Goal: Task Accomplishment & Management: Manage account settings

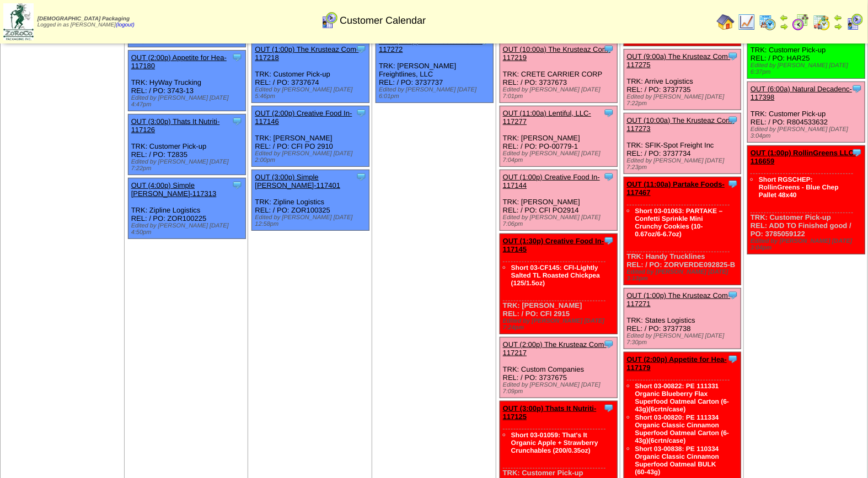
scroll to position [185, 0]
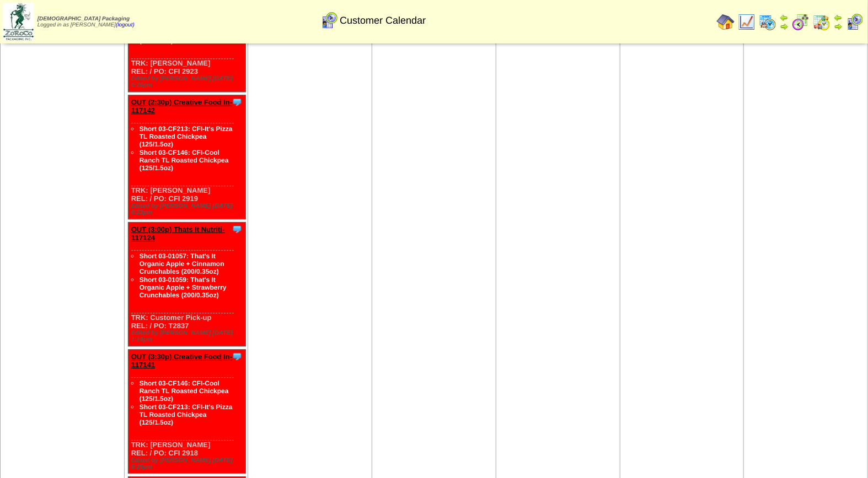
scroll to position [1355, 0]
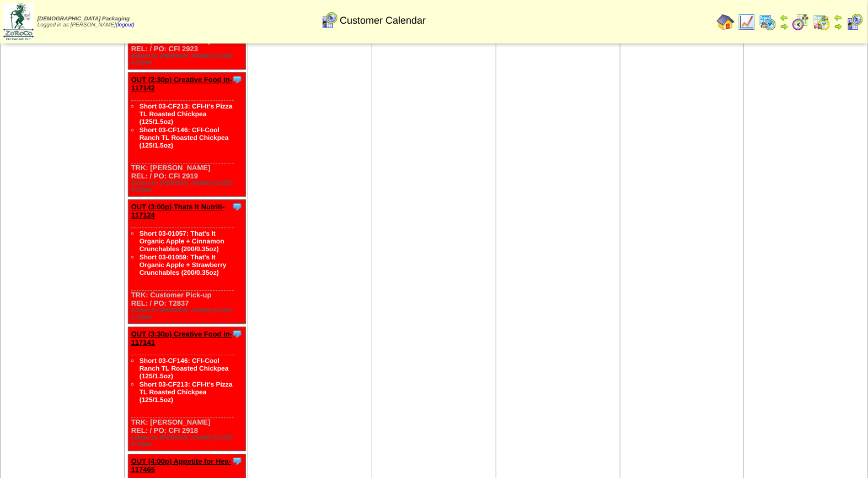
click at [840, 409] on td "Oct 11 [+] Print" at bounding box center [806, 60] width 124 height 1124
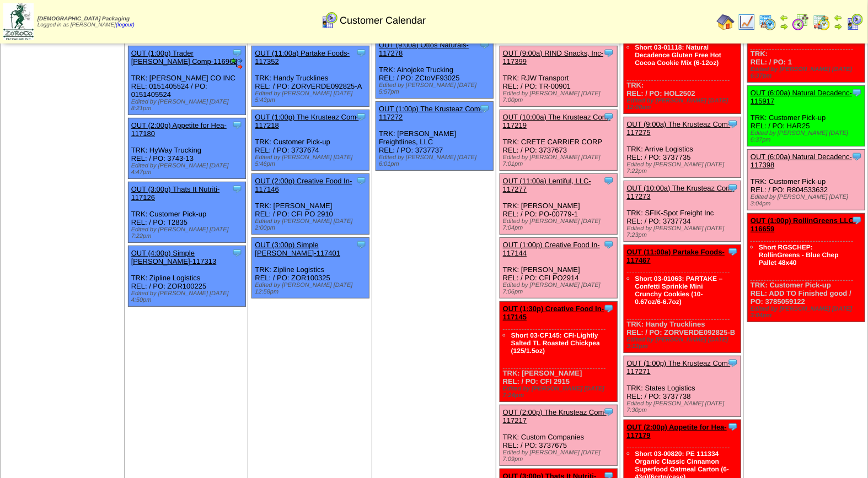
scroll to position [50, 0]
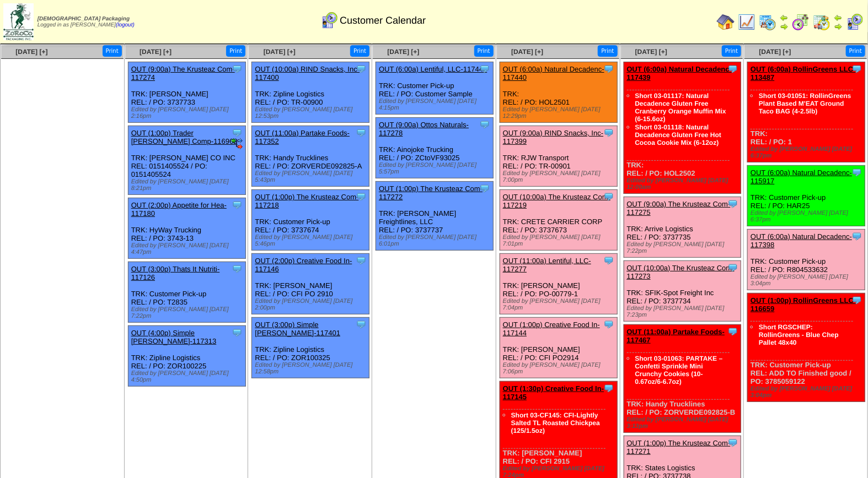
click at [774, 26] on img at bounding box center [767, 22] width 18 height 18
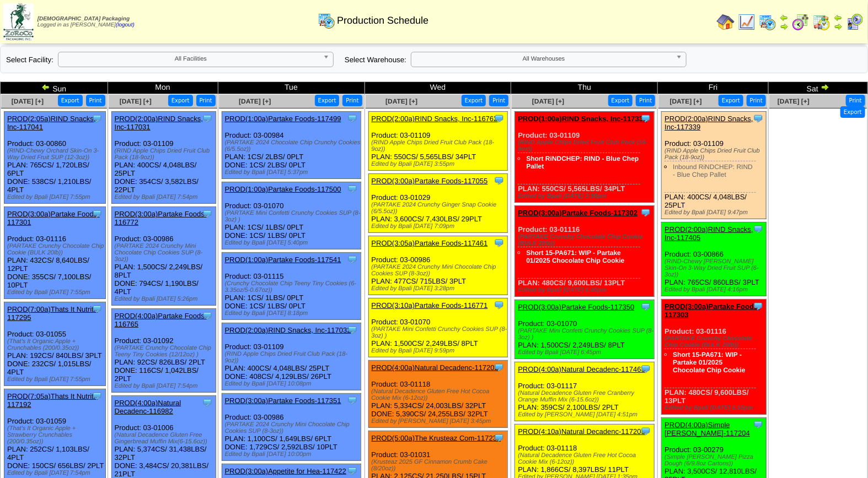
scroll to position [961, 0]
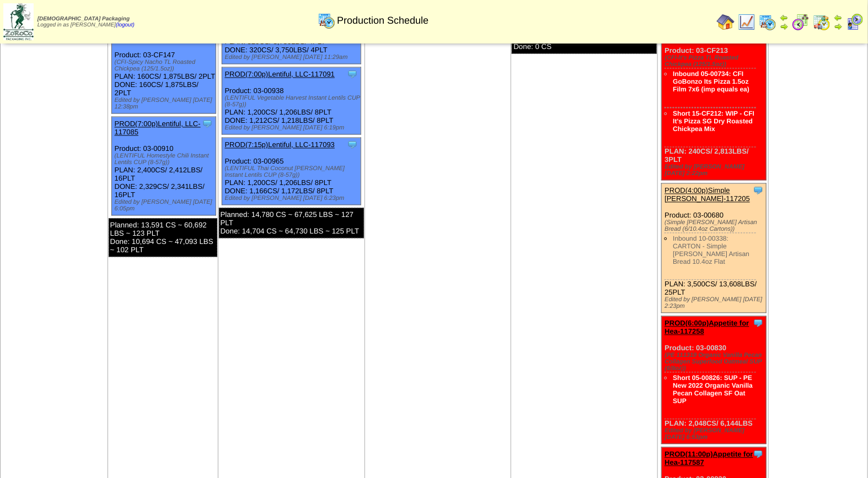
click at [852, 24] on img at bounding box center [855, 22] width 18 height 18
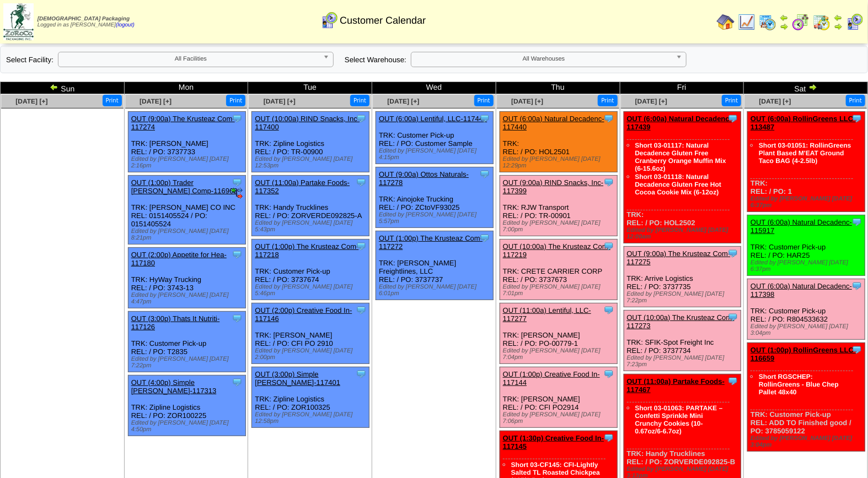
scroll to position [61, 0]
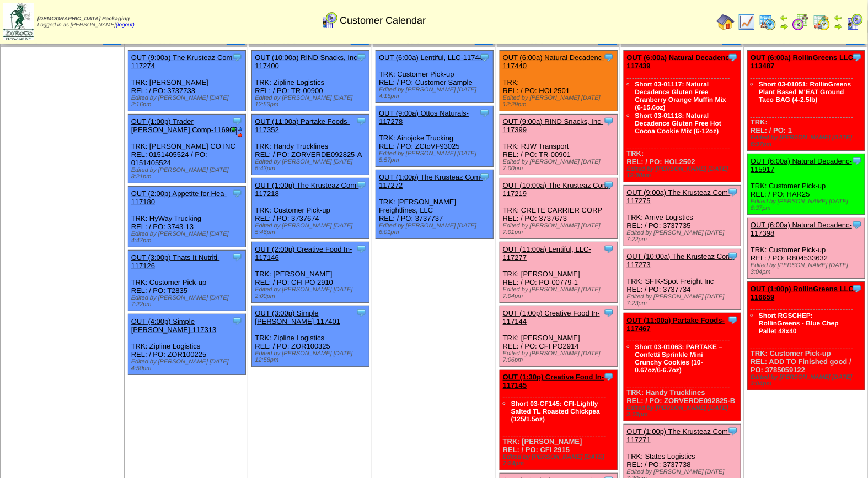
click at [567, 117] on link "OUT (9:00a) RIND Snacks, Inc-117399" at bounding box center [553, 125] width 101 height 17
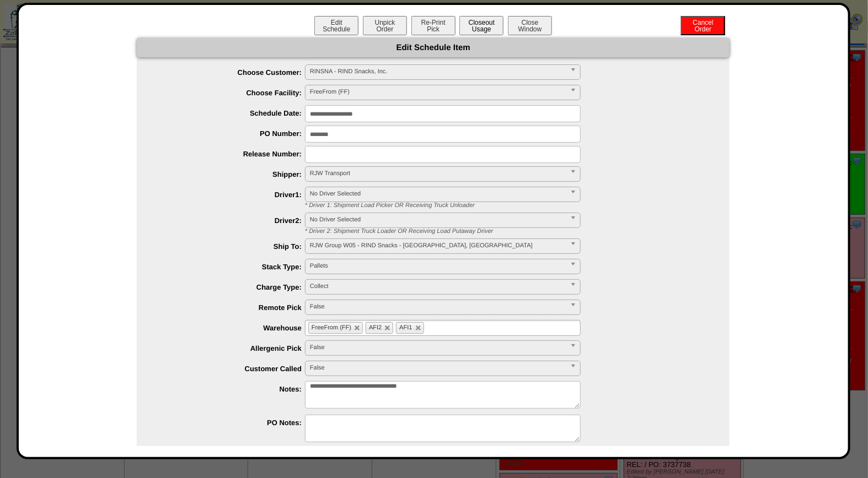
click at [480, 21] on button "Closeout Usage" at bounding box center [481, 25] width 44 height 19
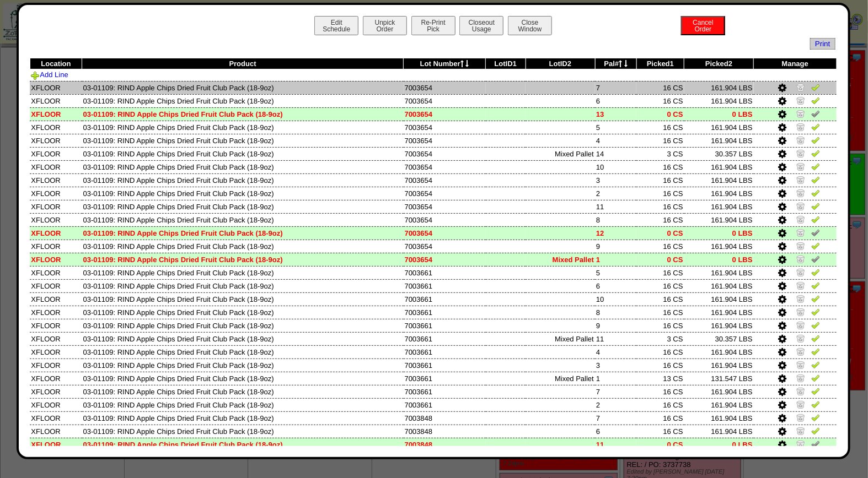
click at [811, 88] on img at bounding box center [815, 87] width 9 height 9
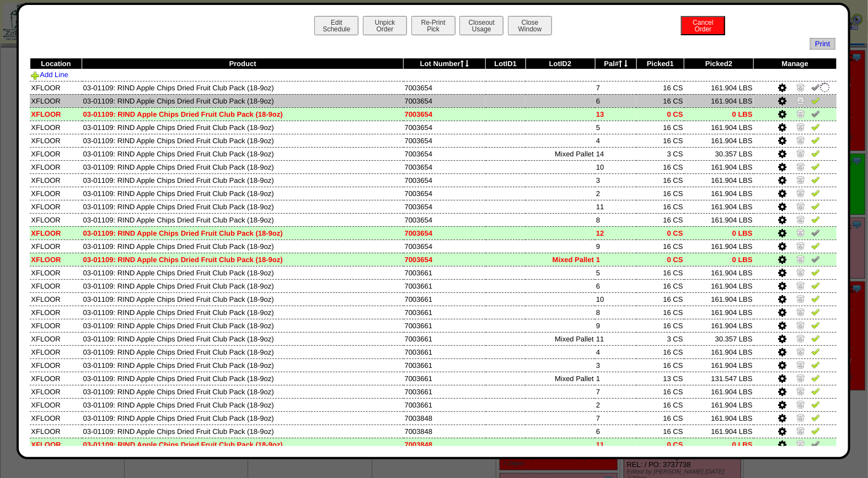
click at [811, 99] on img at bounding box center [815, 100] width 9 height 9
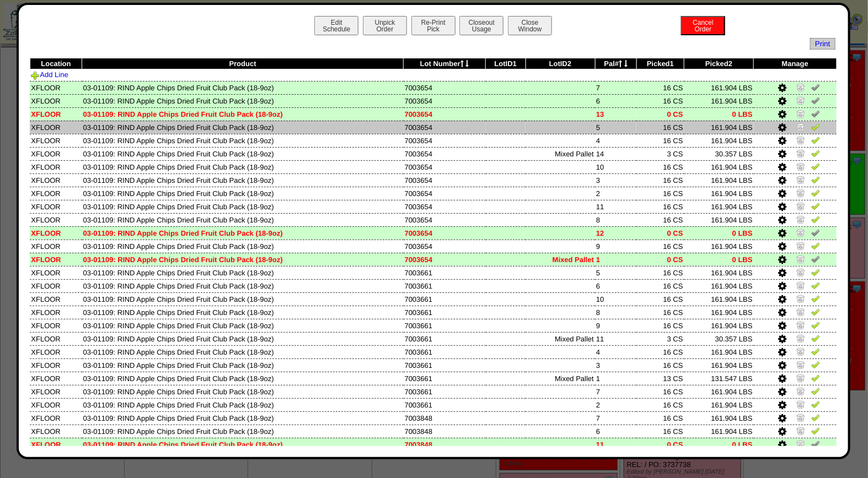
click at [811, 128] on img at bounding box center [815, 126] width 9 height 9
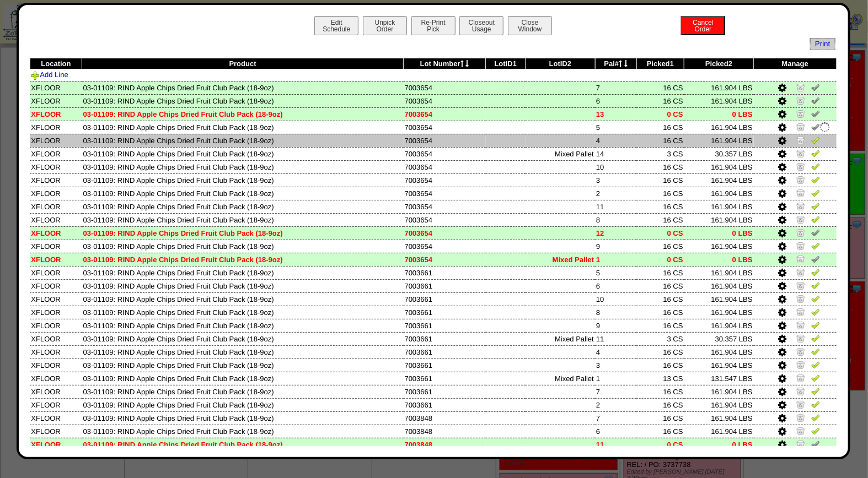
click at [811, 142] on img at bounding box center [815, 140] width 9 height 9
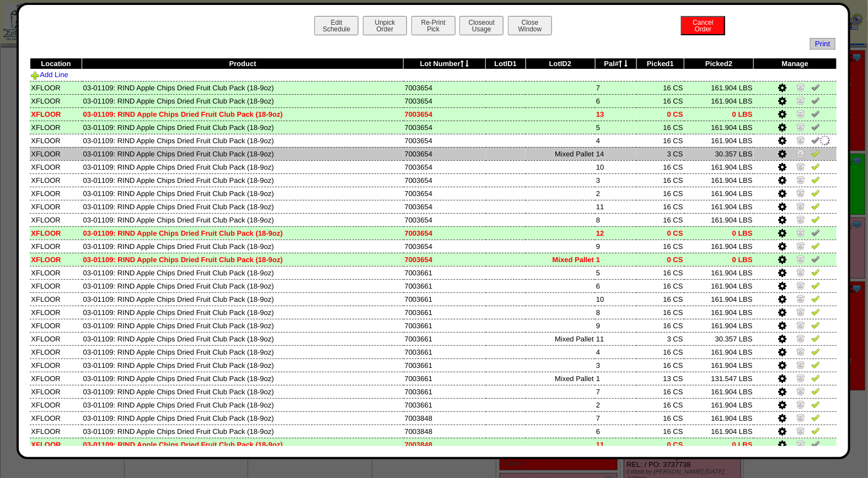
click at [811, 151] on img at bounding box center [815, 153] width 9 height 9
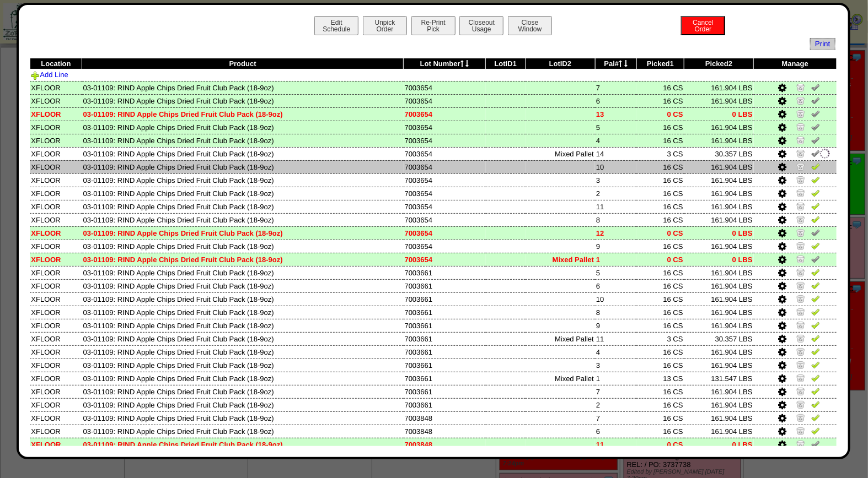
click at [811, 162] on img at bounding box center [815, 166] width 9 height 9
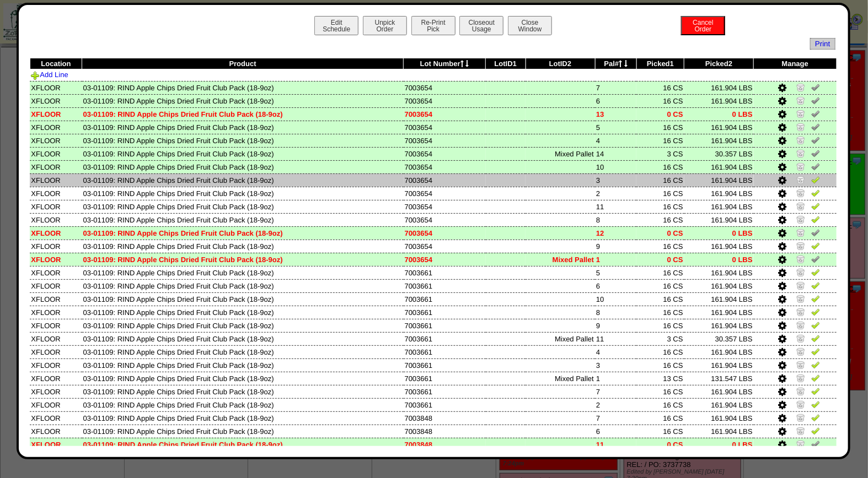
click at [811, 178] on img at bounding box center [815, 179] width 9 height 9
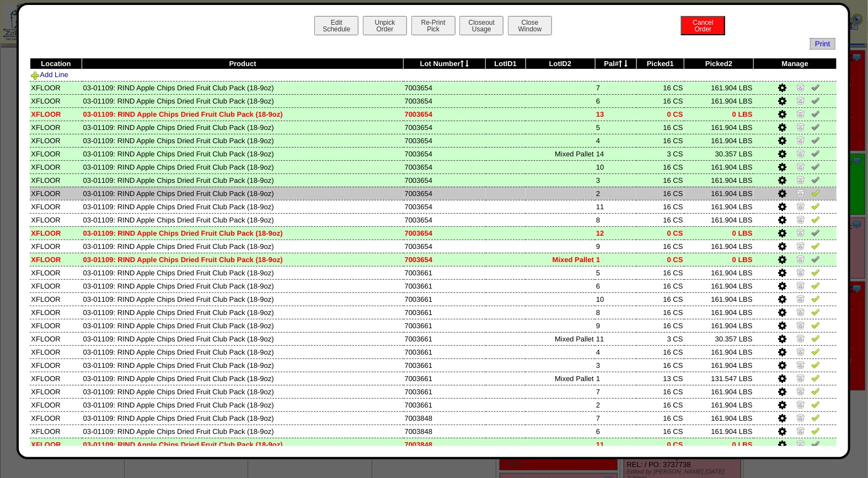
click at [811, 189] on img at bounding box center [815, 193] width 9 height 9
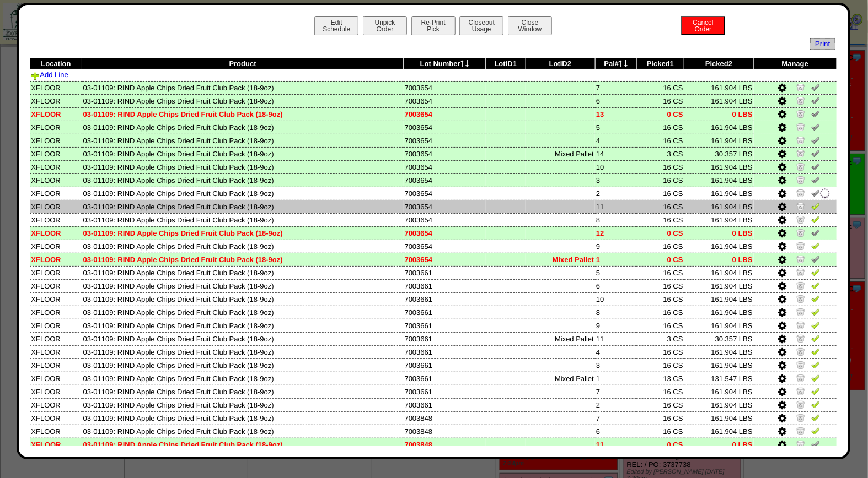
click at [811, 202] on img at bounding box center [815, 206] width 9 height 9
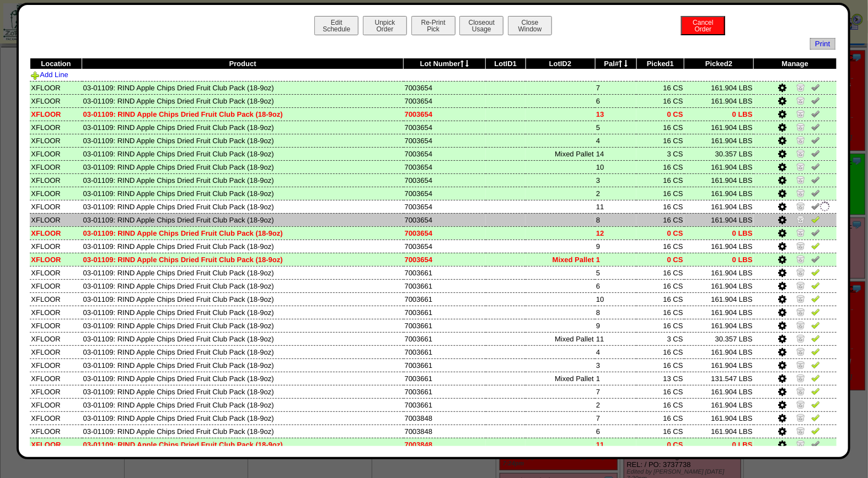
click at [811, 216] on img at bounding box center [815, 219] width 9 height 9
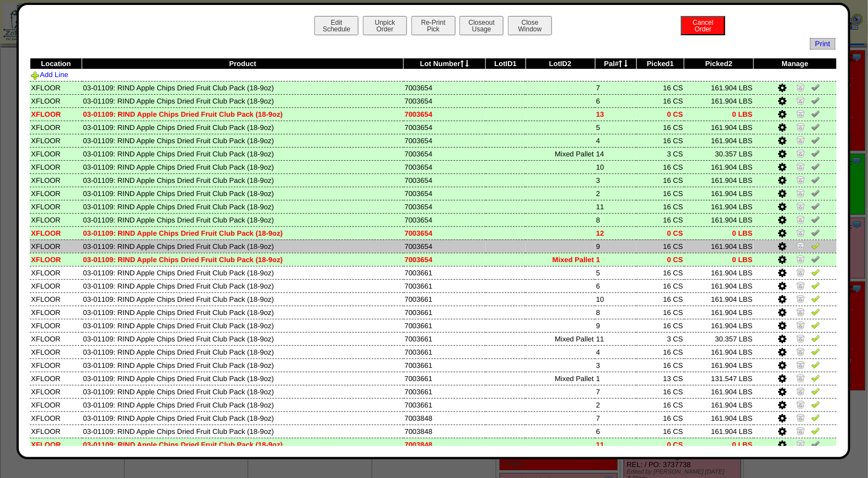
click at [811, 244] on img at bounding box center [815, 245] width 9 height 9
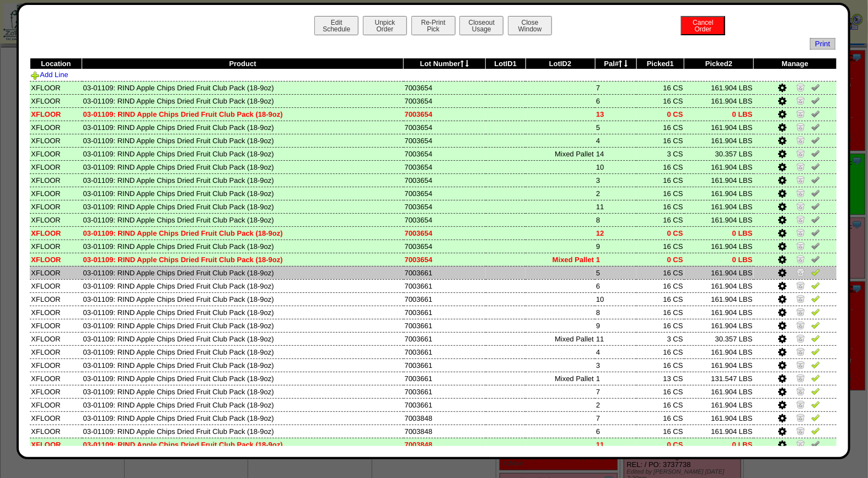
click at [811, 270] on img at bounding box center [815, 272] width 9 height 9
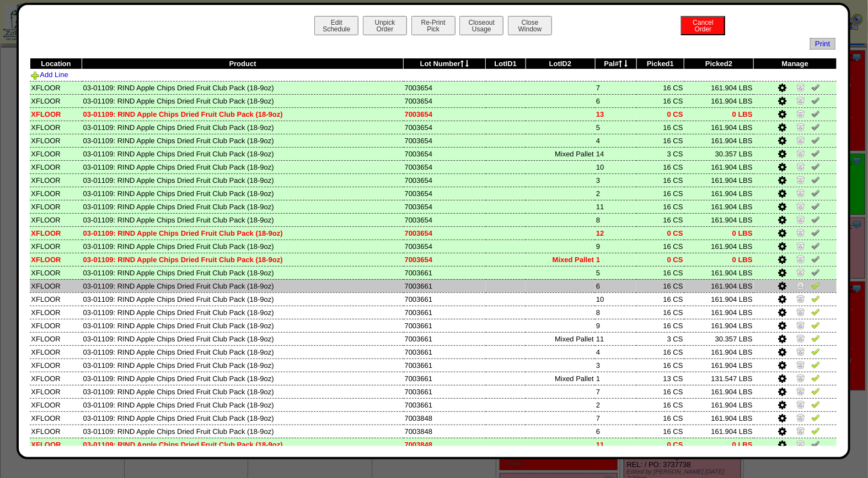
click at [811, 281] on img at bounding box center [815, 285] width 9 height 9
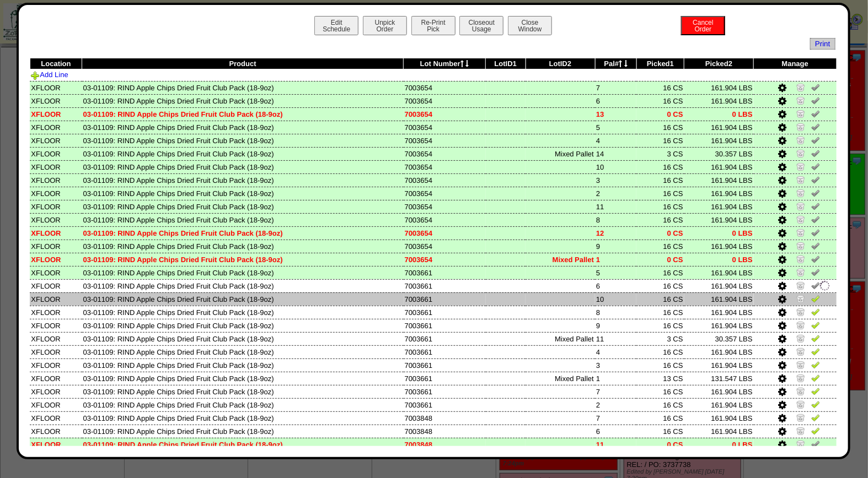
click at [811, 296] on img at bounding box center [815, 298] width 9 height 9
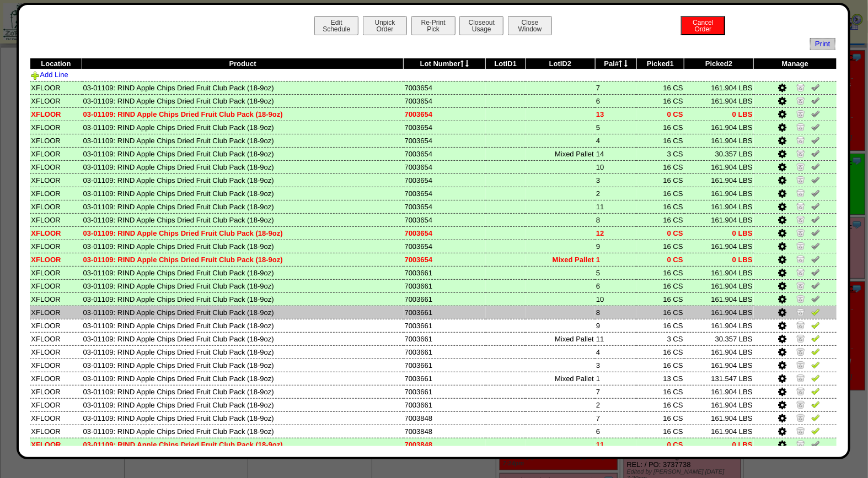
click at [811, 308] on img at bounding box center [815, 312] width 9 height 9
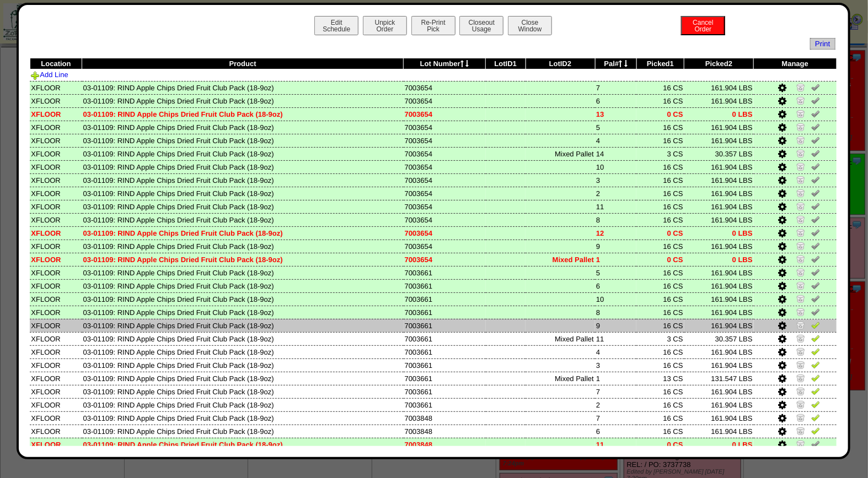
click at [811, 322] on img at bounding box center [815, 325] width 9 height 9
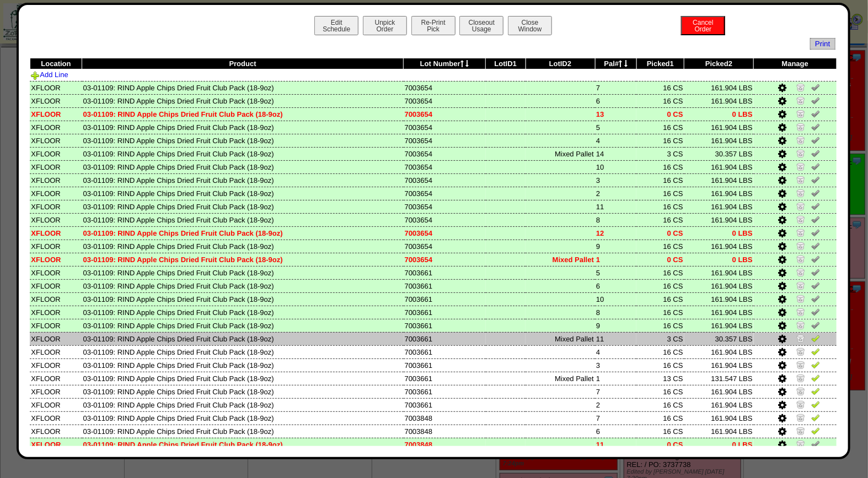
click at [811, 335] on img at bounding box center [815, 338] width 9 height 9
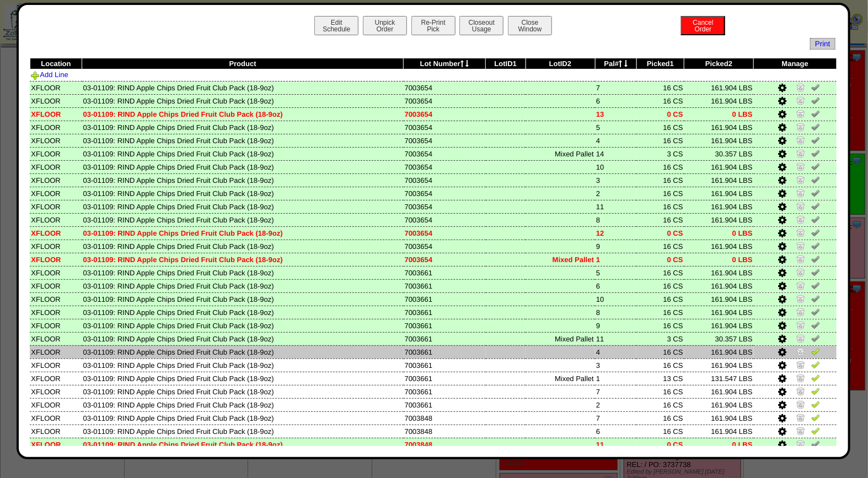
click at [811, 348] on img at bounding box center [815, 351] width 9 height 9
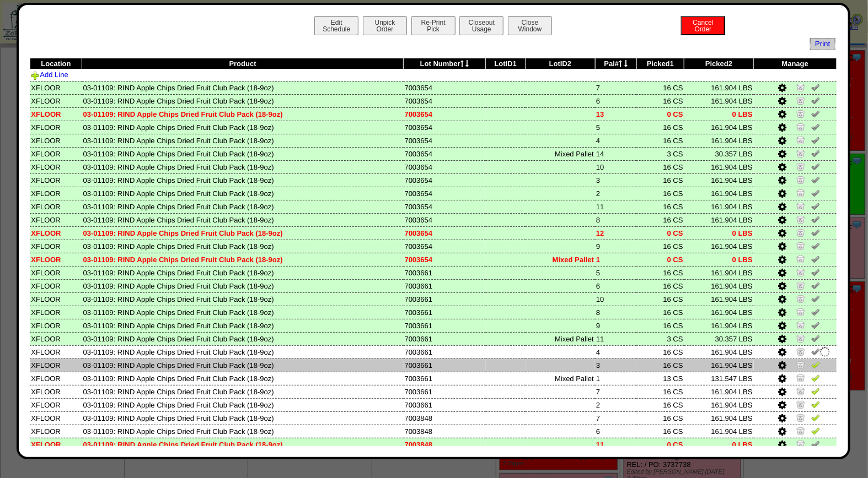
click at [811, 360] on img at bounding box center [815, 364] width 9 height 9
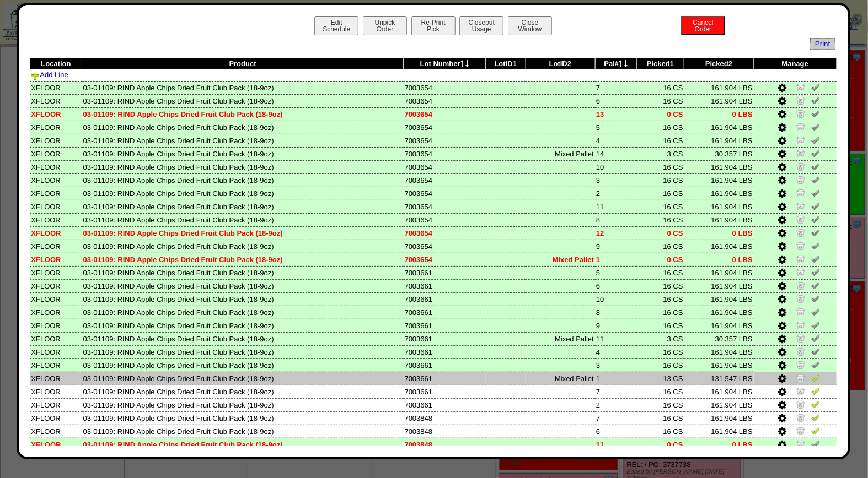
click at [811, 374] on img at bounding box center [815, 378] width 9 height 9
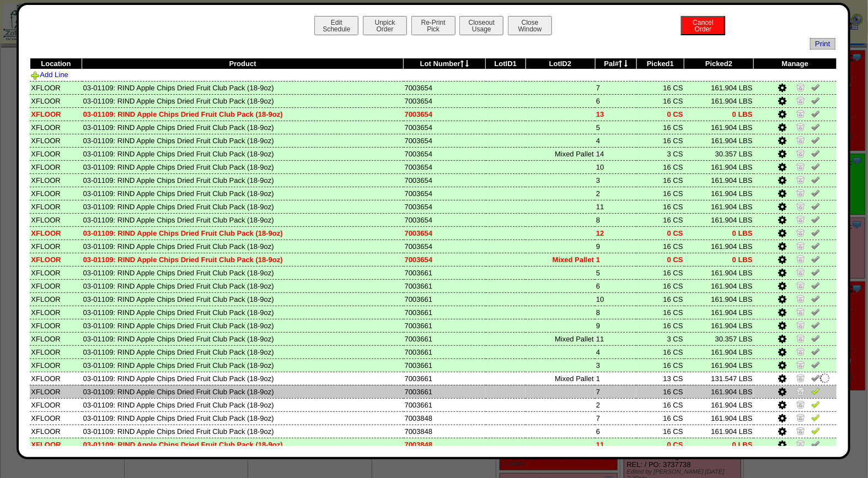
click at [811, 388] on img at bounding box center [815, 391] width 9 height 9
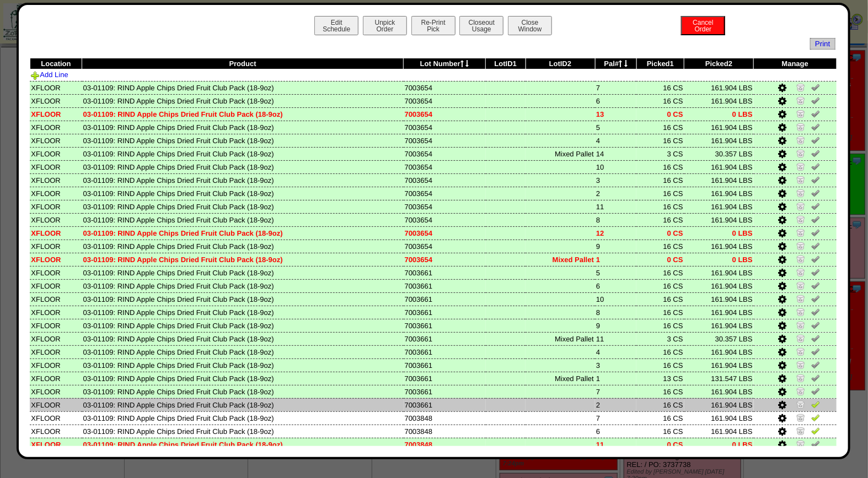
click at [811, 400] on img at bounding box center [815, 404] width 9 height 9
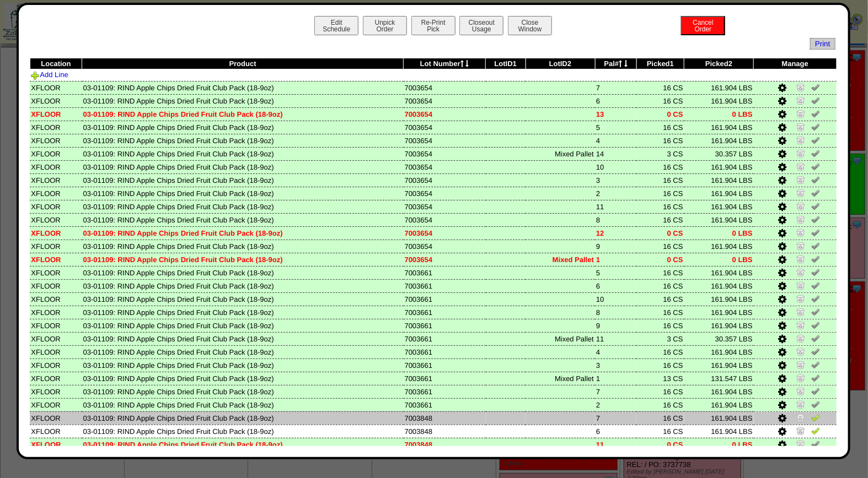
click at [811, 413] on img at bounding box center [815, 417] width 9 height 9
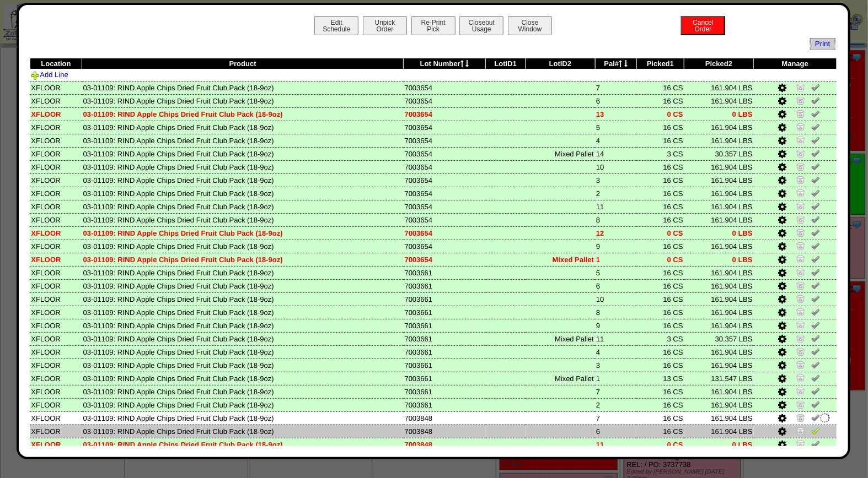
click at [811, 427] on img at bounding box center [815, 431] width 9 height 9
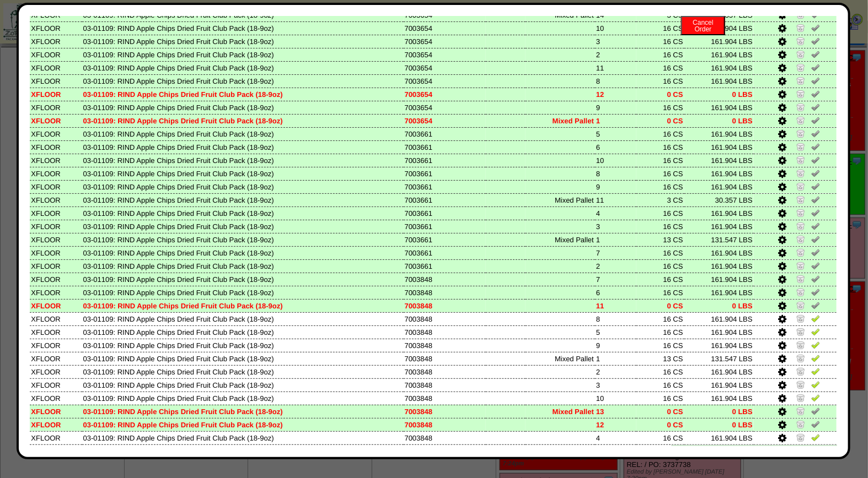
scroll to position [157, 0]
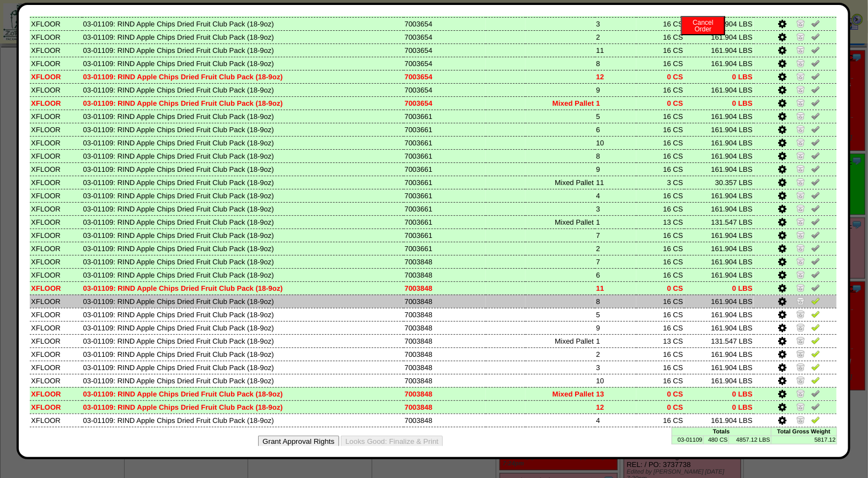
click at [811, 297] on img at bounding box center [815, 301] width 9 height 9
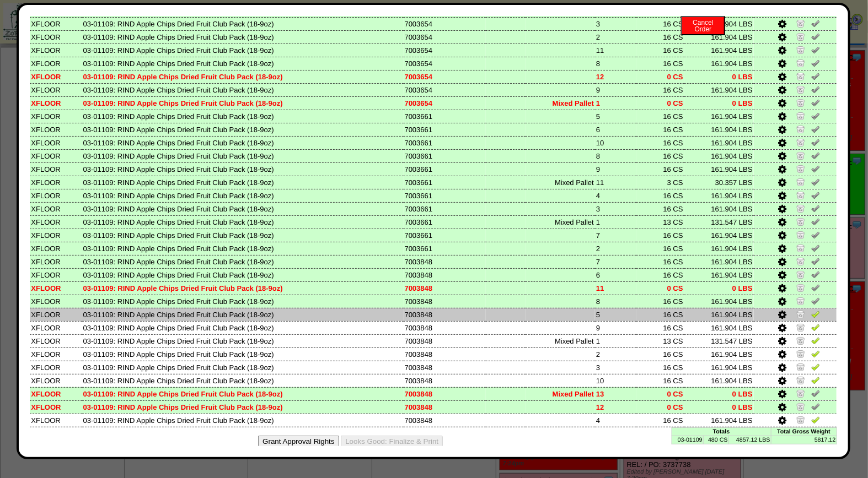
click at [811, 310] on img at bounding box center [815, 314] width 9 height 9
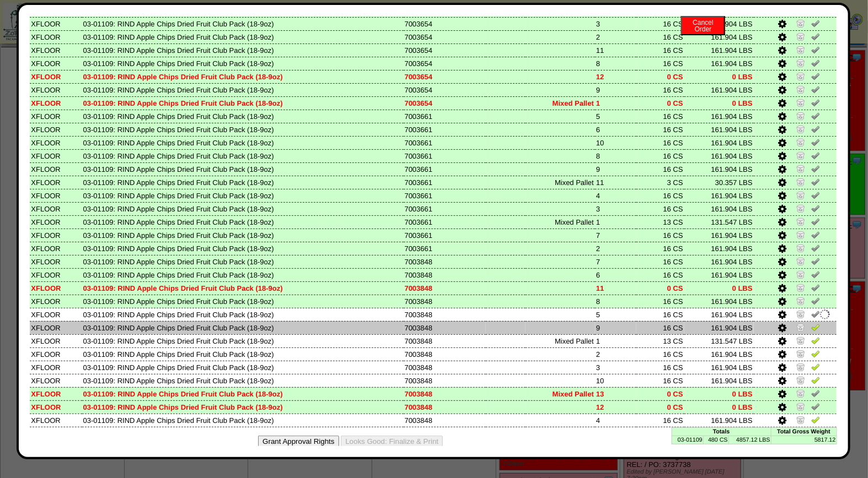
click at [811, 323] on img at bounding box center [815, 327] width 9 height 9
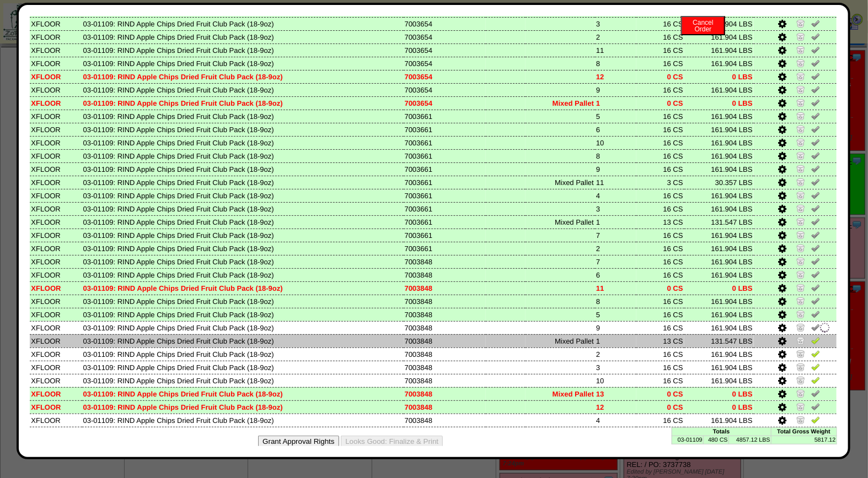
click at [811, 336] on img at bounding box center [815, 340] width 9 height 9
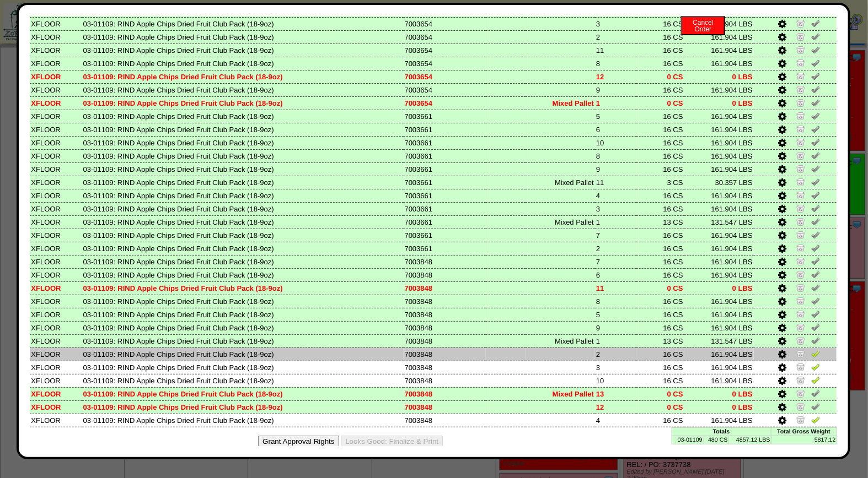
click at [811, 349] on img at bounding box center [815, 353] width 9 height 9
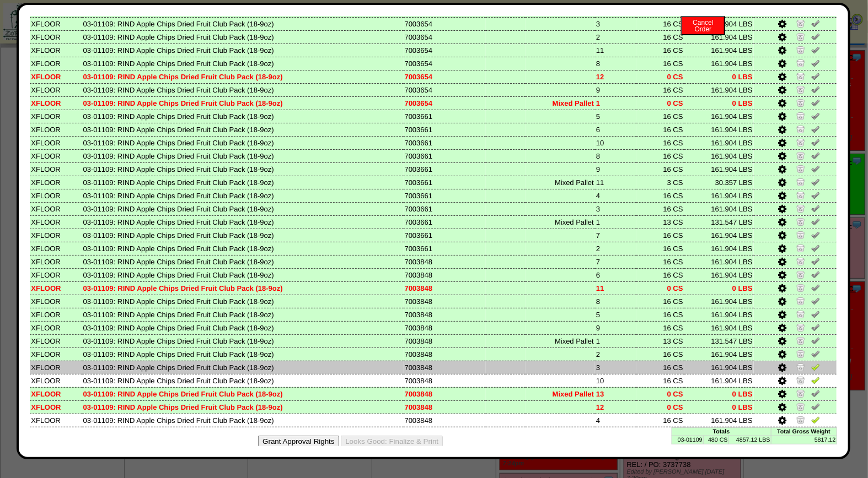
click at [811, 363] on img at bounding box center [815, 367] width 9 height 9
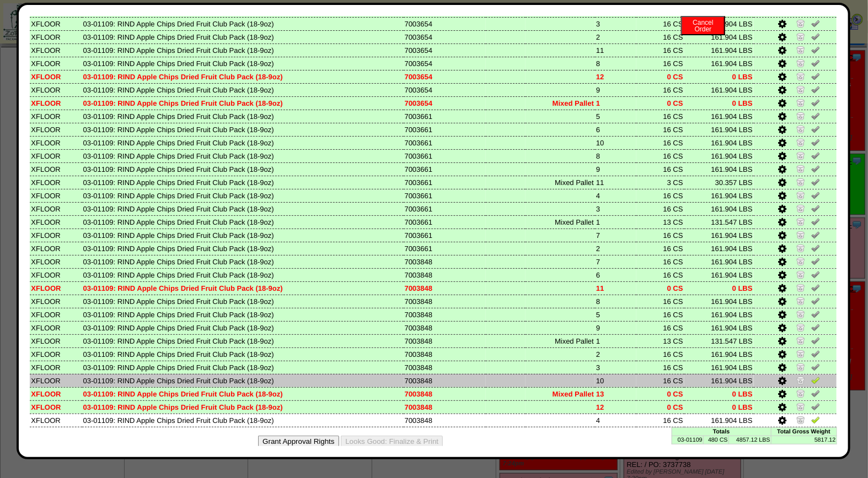
click at [811, 376] on img at bounding box center [815, 380] width 9 height 9
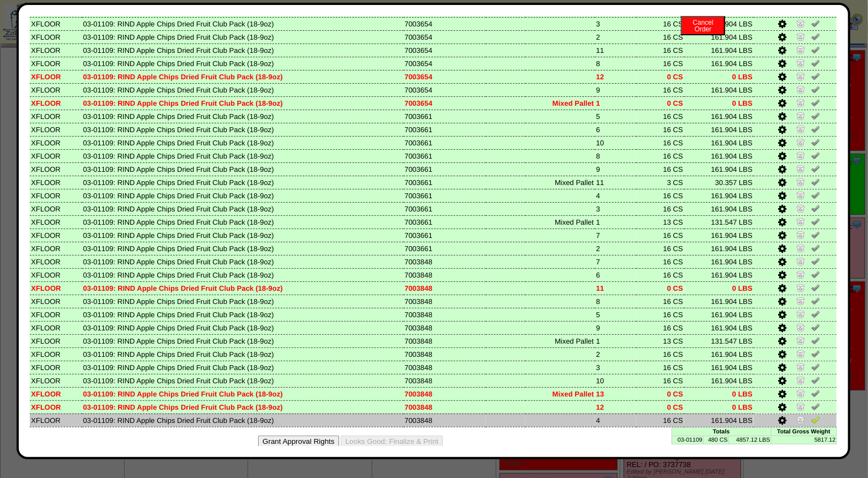
click at [811, 416] on img at bounding box center [815, 420] width 9 height 9
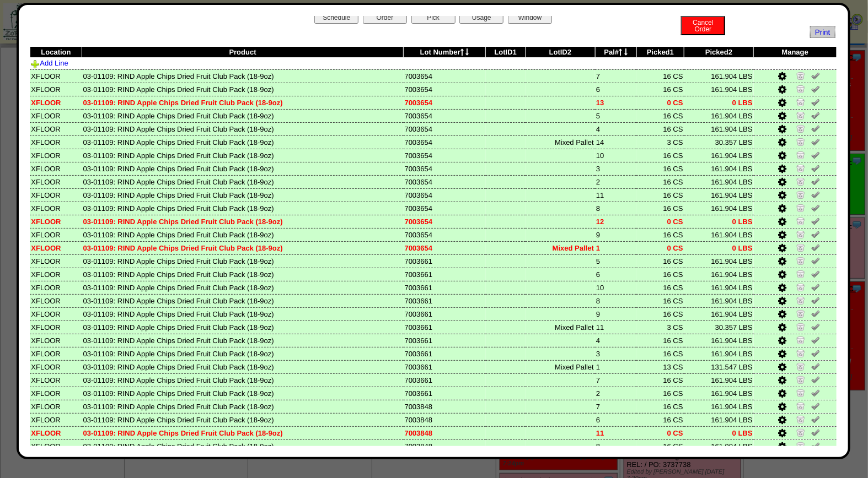
scroll to position [0, 0]
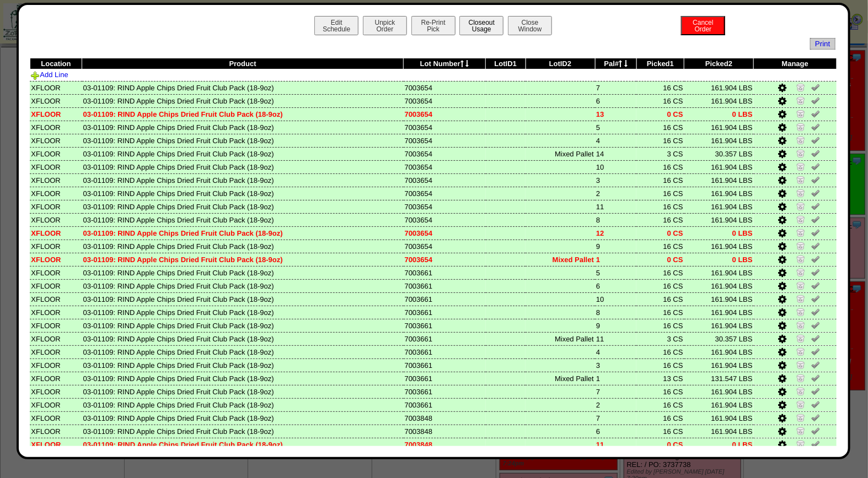
click at [488, 30] on button "Closeout Usage" at bounding box center [481, 25] width 44 height 19
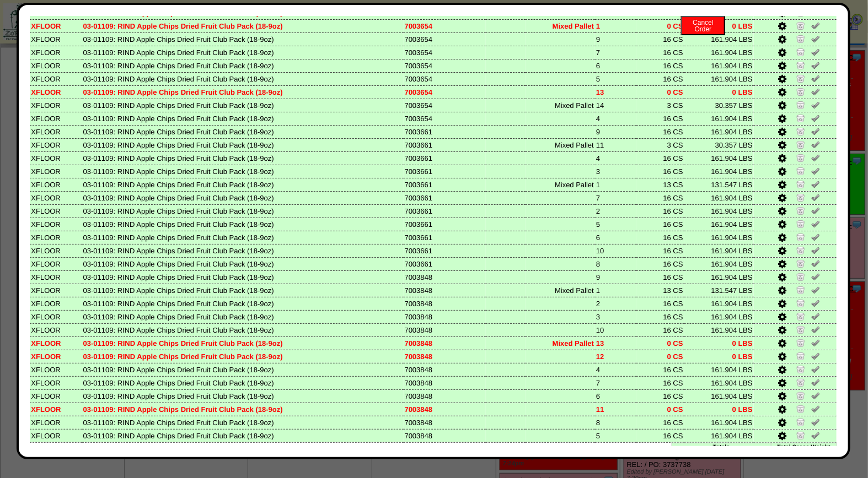
scroll to position [157, 0]
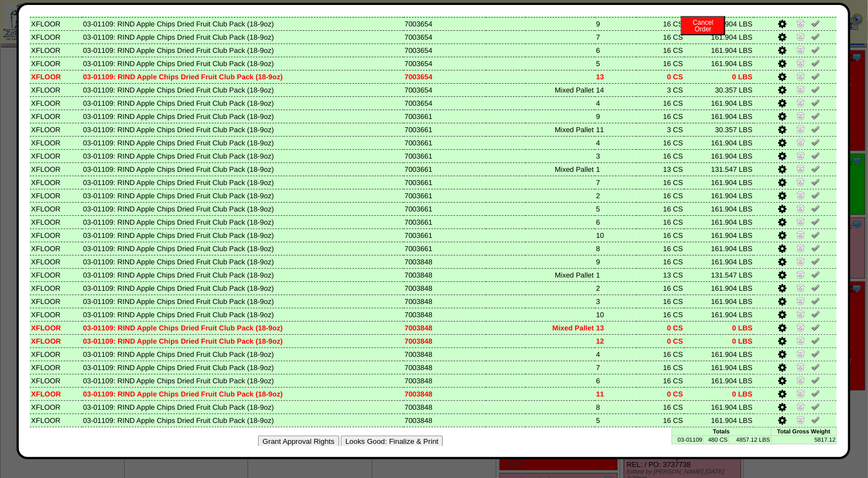
click at [413, 436] on button "Looks Good: Finalize & Print" at bounding box center [392, 442] width 102 height 12
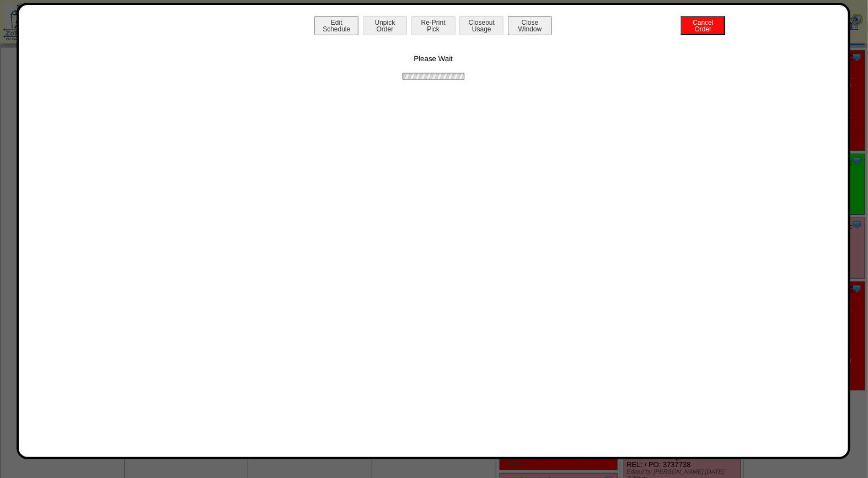
scroll to position [0, 0]
click at [439, 29] on button "Print BOL" at bounding box center [433, 25] width 44 height 19
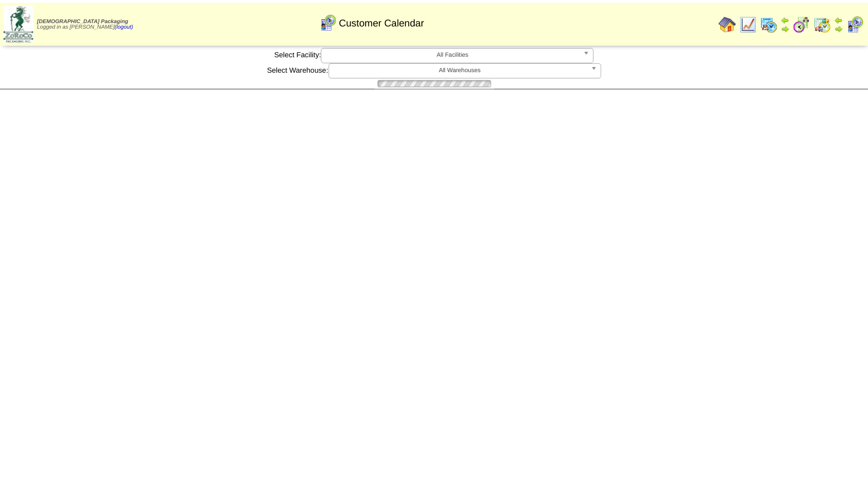
scroll to position [61, 0]
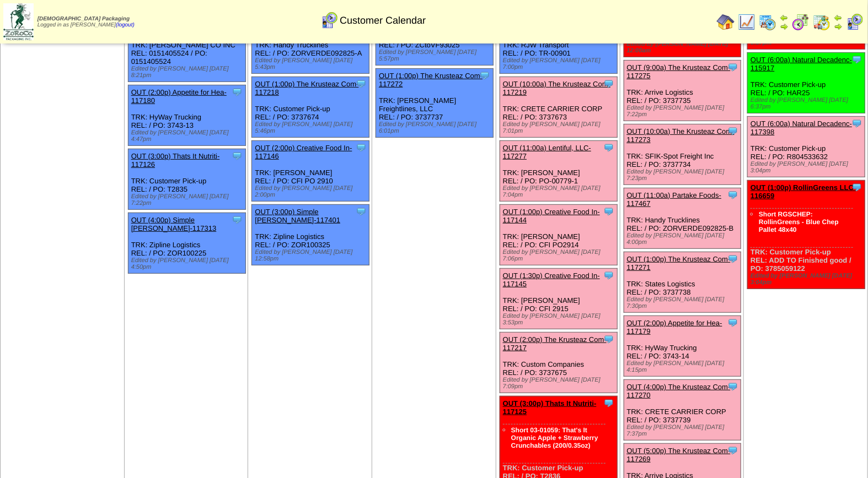
scroll to position [147, 0]
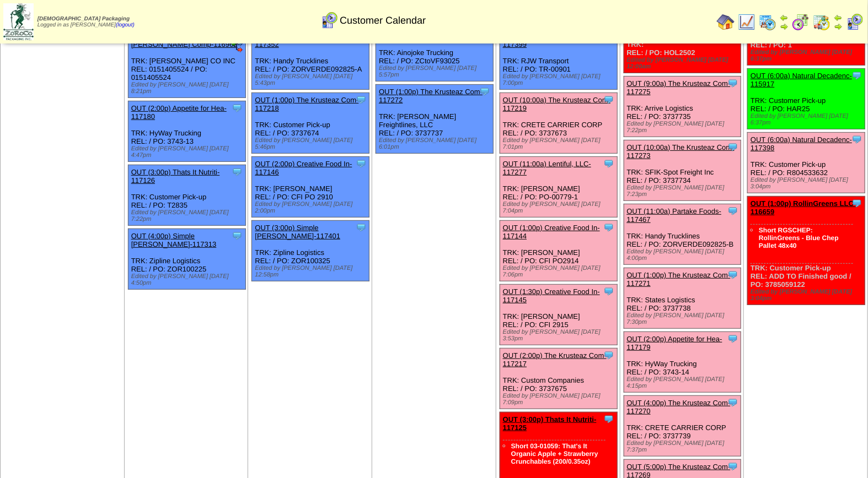
click at [658, 207] on link "OUT (11:00a) Partake Foods-117467" at bounding box center [674, 215] width 95 height 17
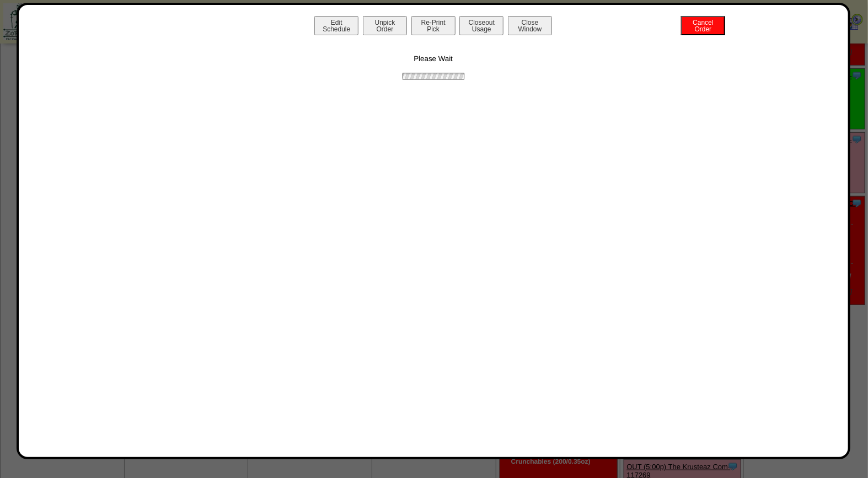
click at [435, 30] on button "Re-Print Pick" at bounding box center [433, 25] width 44 height 19
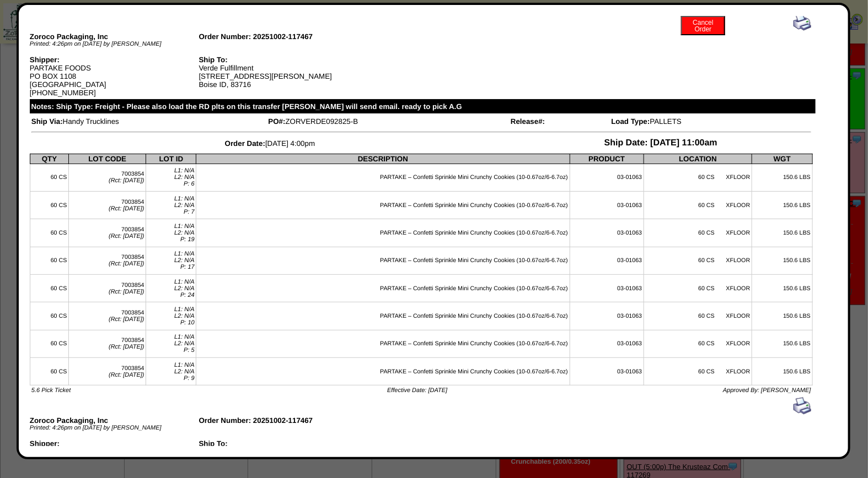
scroll to position [0, 0]
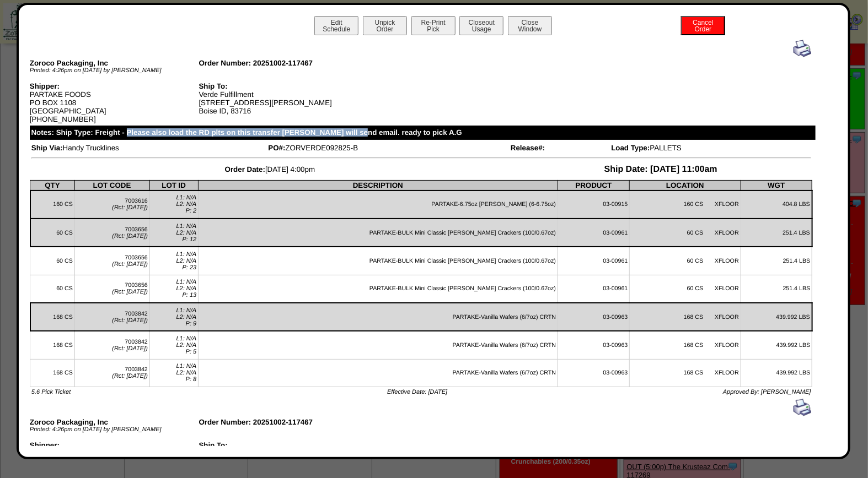
drag, startPoint x: 127, startPoint y: 134, endPoint x: 357, endPoint y: 133, distance: 229.9
click at [357, 133] on div "Notes: Ship Type: Freight - Please also load the RD plts on this transfer Aaron…" at bounding box center [422, 133] width 785 height 14
copy div "Please also load the RD plts on this transfer Aaron will send email"
click at [500, 20] on div "Edit Schedule Unpick Order Re-Print Pick Closeout Usage Cancel Order Close Wind…" at bounding box center [433, 27] width 807 height 22
click at [515, 20] on button "Close Window" at bounding box center [530, 25] width 44 height 19
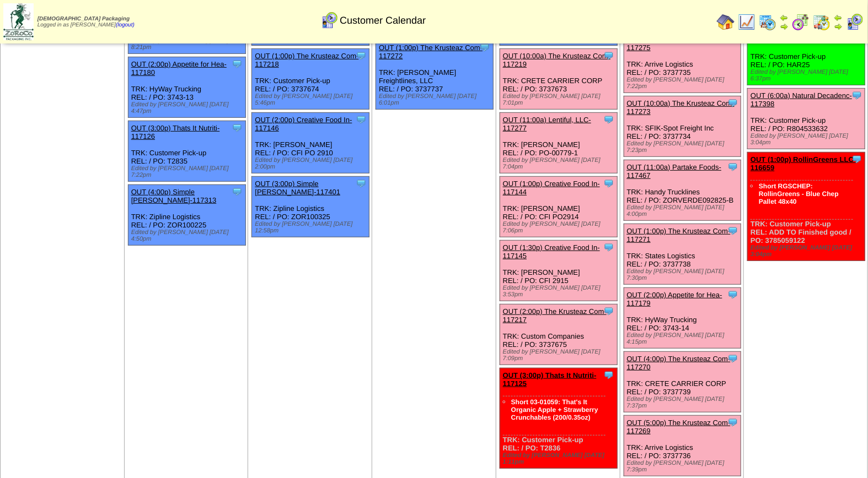
scroll to position [202, 0]
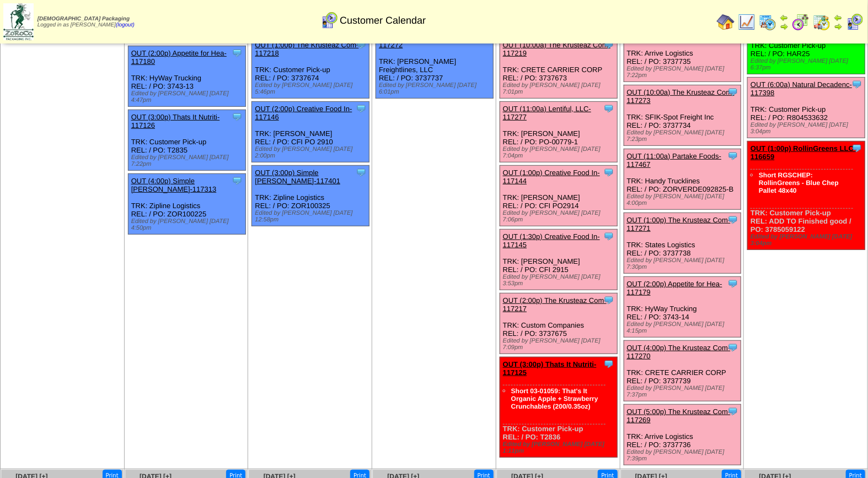
click at [702, 280] on link "OUT (2:00p) Appetite for Hea-117179" at bounding box center [674, 288] width 95 height 17
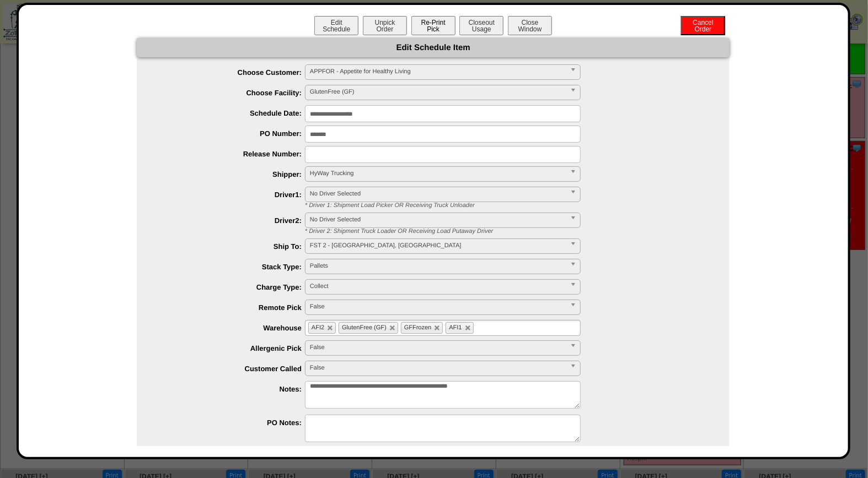
click at [432, 23] on button "Re-Print Pick" at bounding box center [433, 25] width 44 height 19
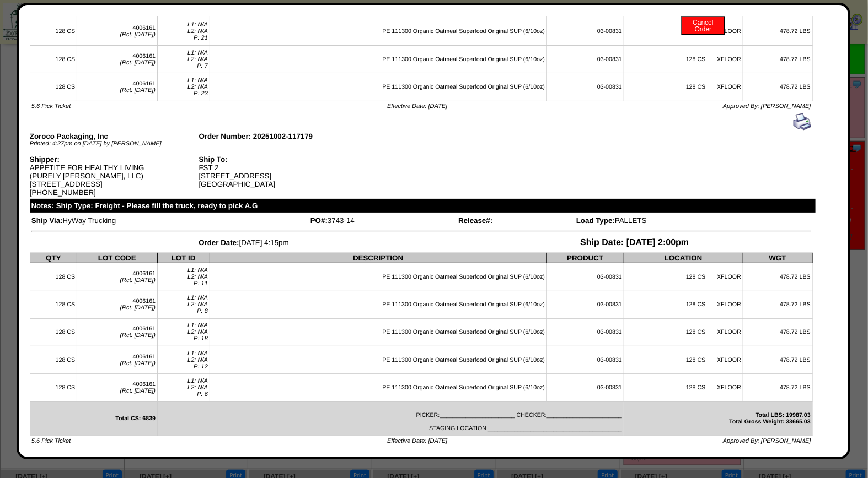
scroll to position [0, 0]
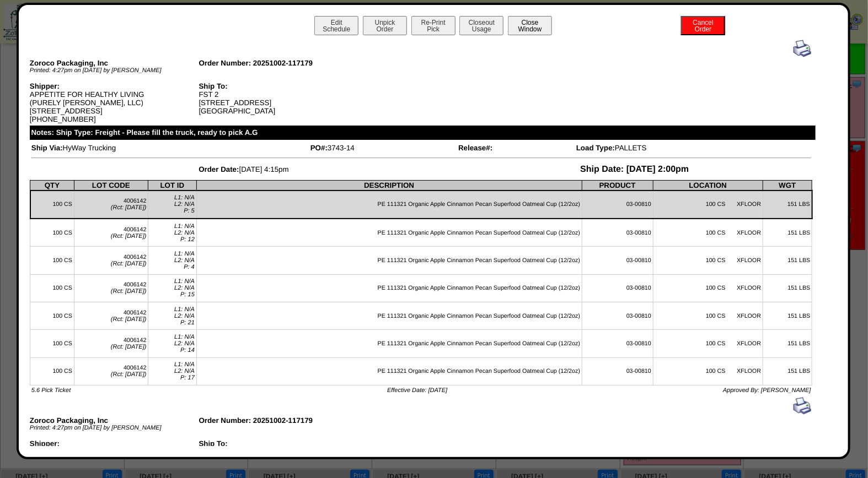
click at [528, 30] on button "Close Window" at bounding box center [530, 25] width 44 height 19
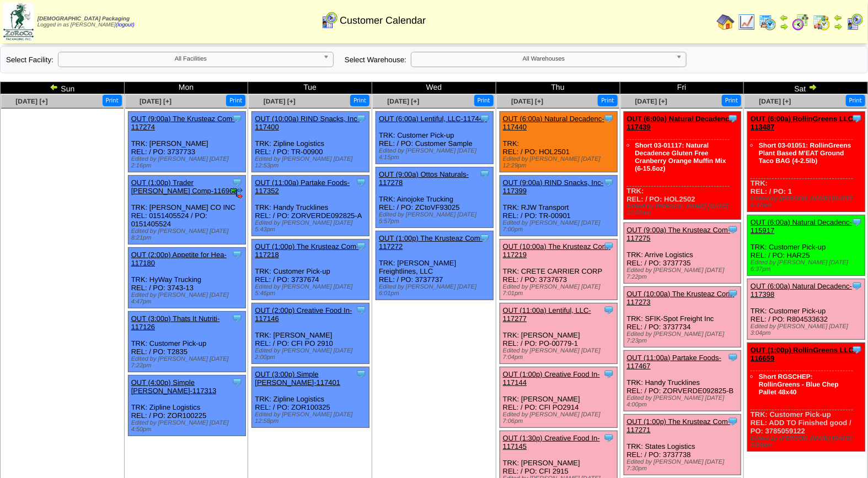
click at [553, 434] on link "OUT (1:30p) Creative Food In-117145" at bounding box center [551, 442] width 97 height 17
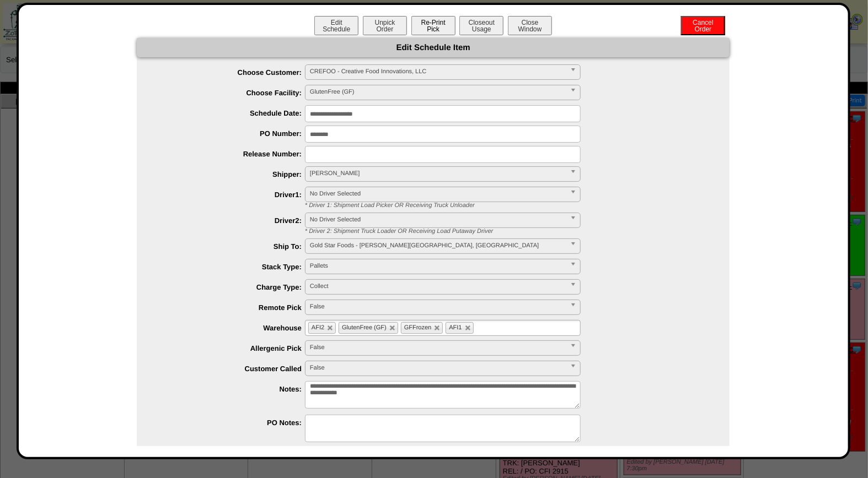
click at [444, 26] on button "Re-Print Pick" at bounding box center [433, 25] width 44 height 19
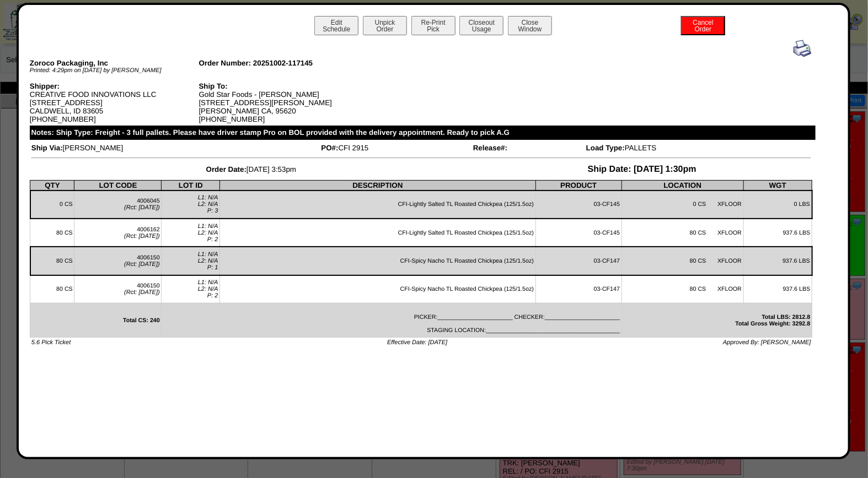
click at [797, 47] on img at bounding box center [802, 49] width 18 height 18
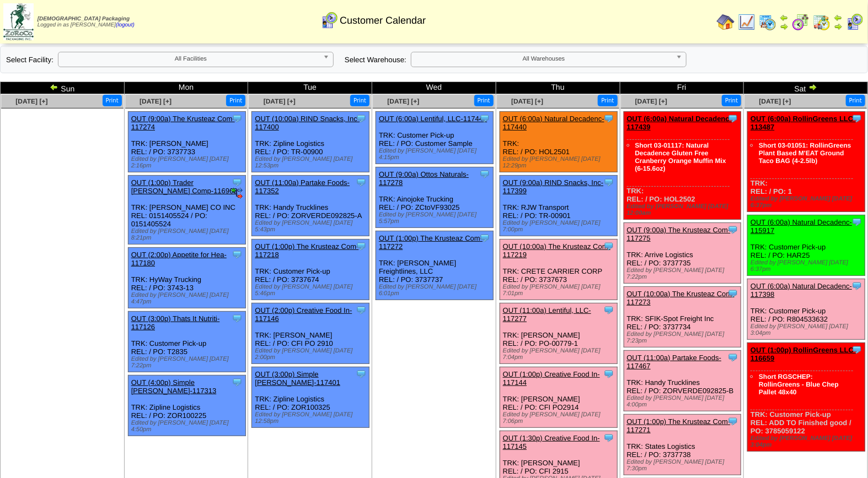
scroll to position [24, 0]
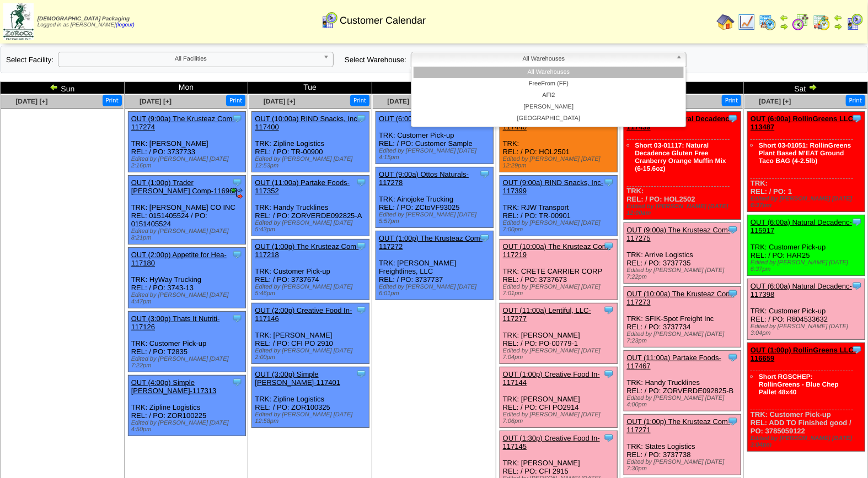
click at [488, 62] on span "All Warehouses" at bounding box center [544, 58] width 256 height 13
click at [547, 58] on span "All Warehouses" at bounding box center [544, 58] width 256 height 13
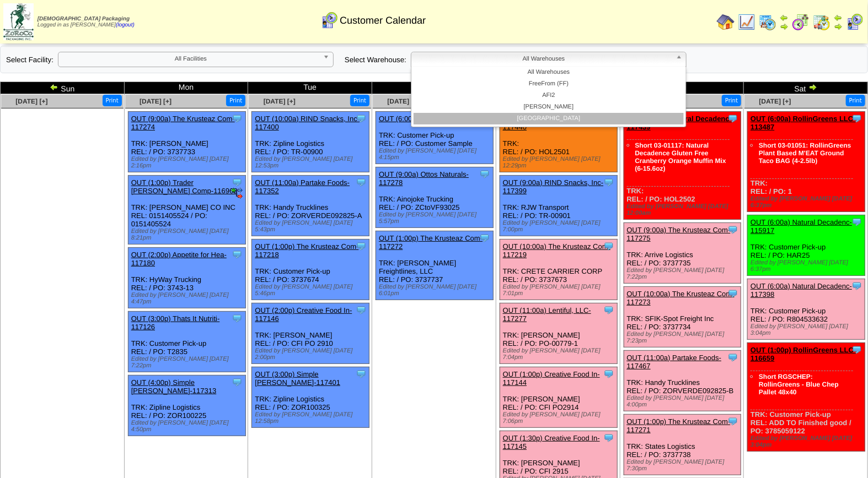
click at [553, 120] on li "[GEOGRAPHIC_DATA]" at bounding box center [548, 119] width 270 height 12
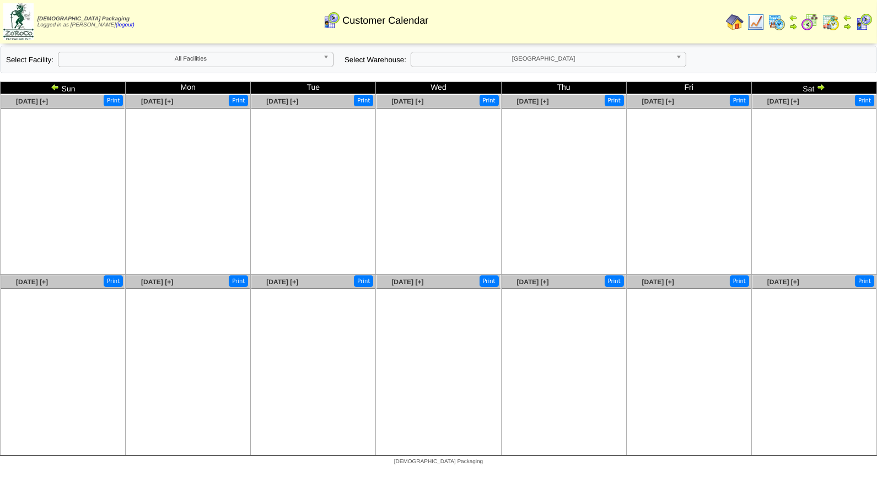
click at [563, 61] on span "[GEOGRAPHIC_DATA]" at bounding box center [544, 58] width 256 height 13
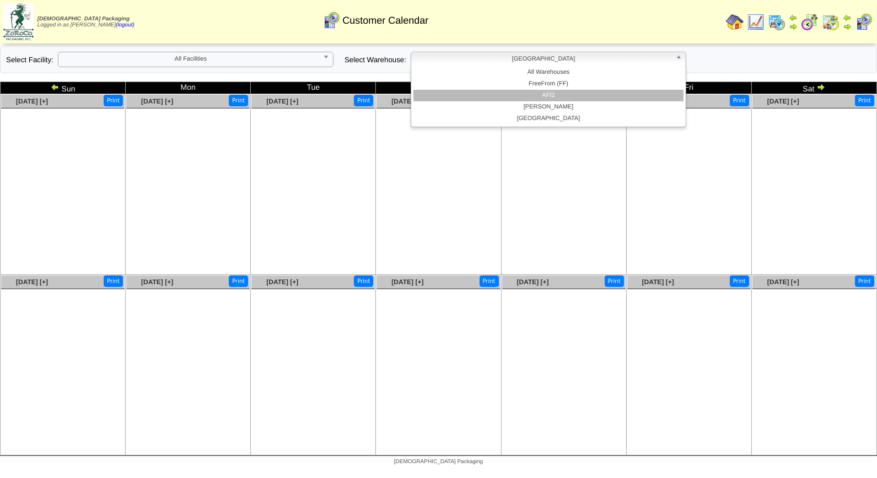
click at [560, 94] on li "AFI2" at bounding box center [548, 96] width 270 height 12
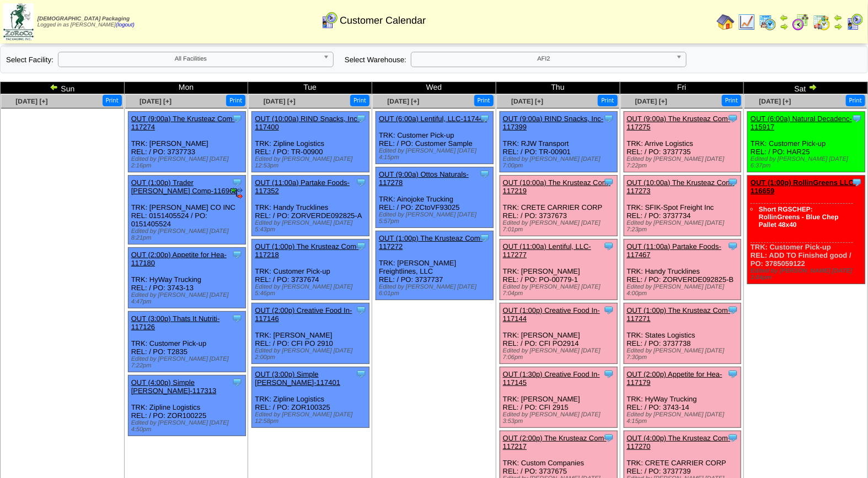
click at [578, 434] on link "OUT (2:00p) The Krusteaz Com-117217" at bounding box center [555, 442] width 104 height 17
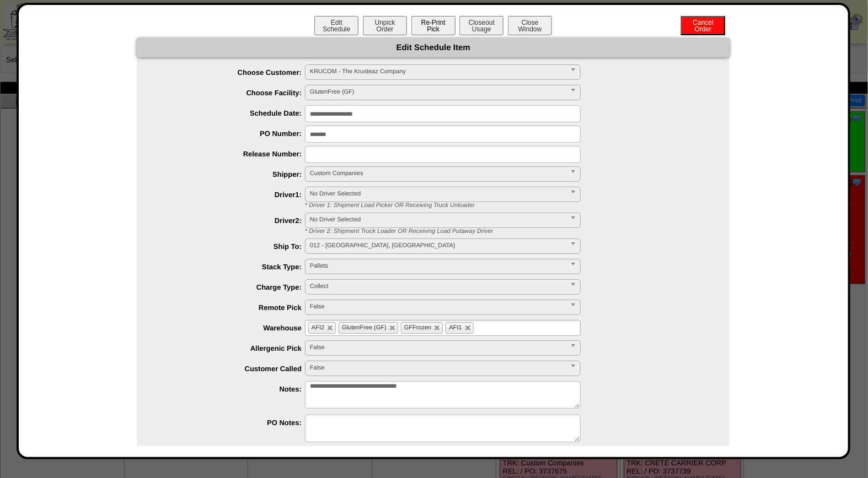
click at [411, 26] on button "Re-Print Pick" at bounding box center [433, 25] width 44 height 19
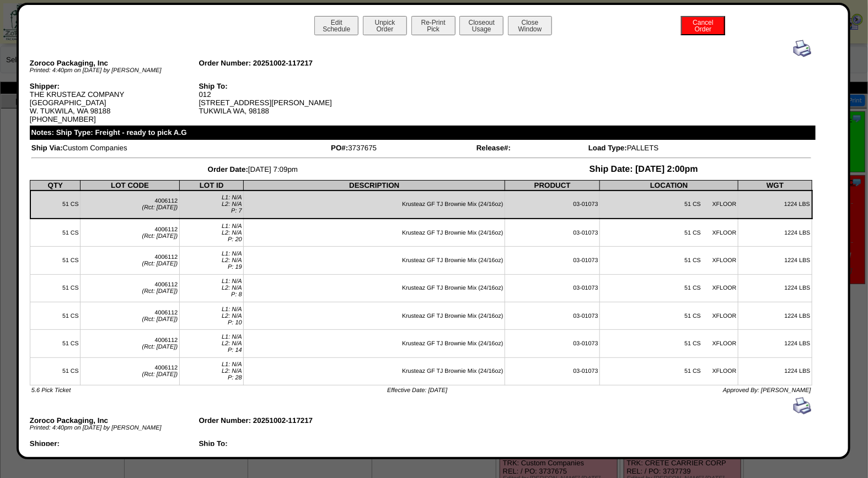
click at [793, 52] on img at bounding box center [802, 49] width 18 height 18
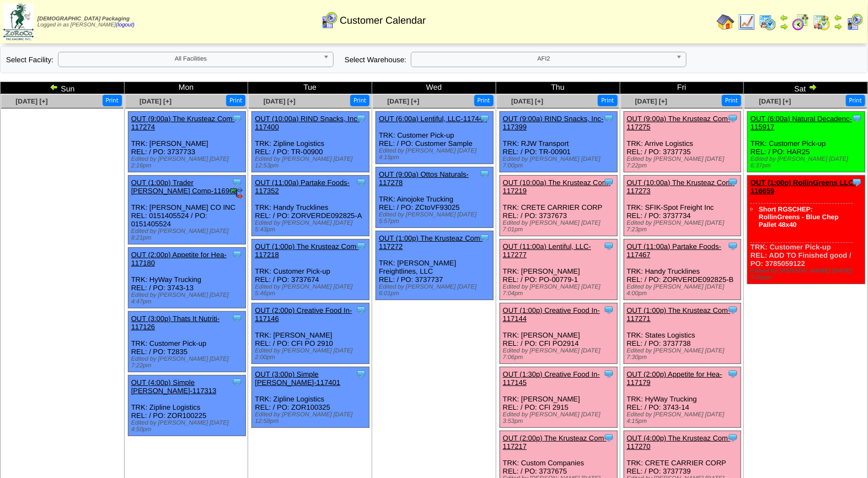
click at [524, 179] on link "OUT (10:00a) The Krusteaz Com-117219" at bounding box center [556, 187] width 107 height 17
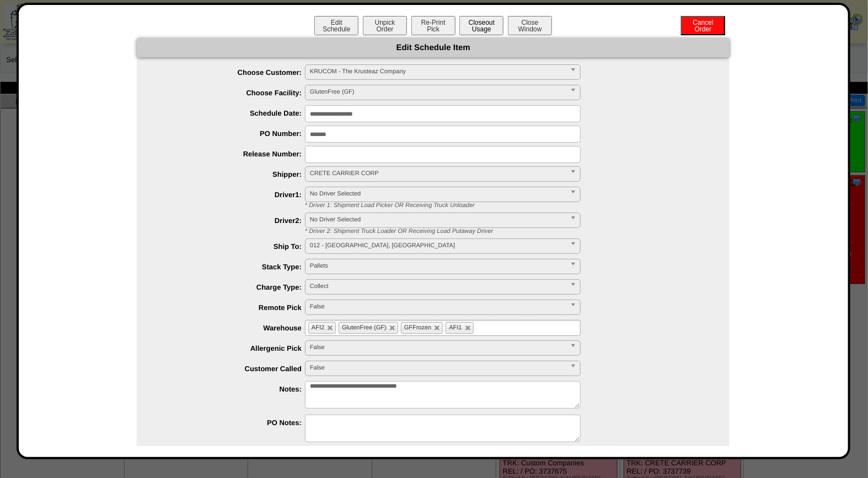
click at [476, 26] on button "Closeout Usage" at bounding box center [481, 25] width 44 height 19
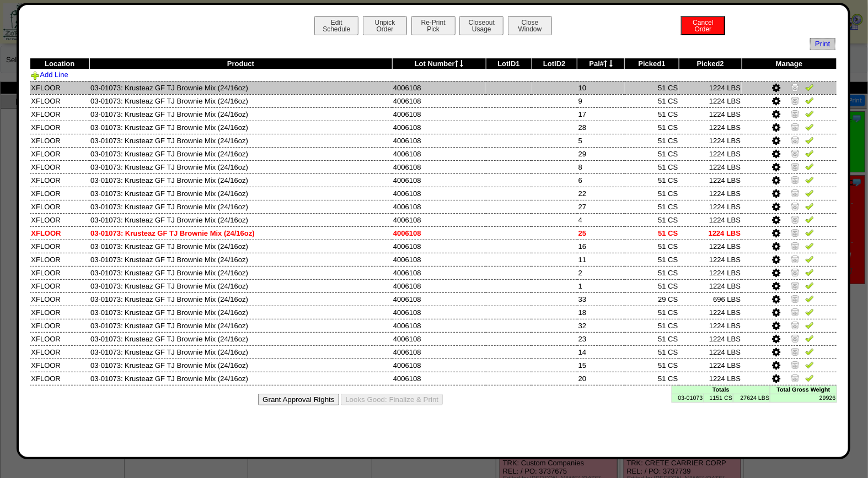
click at [813, 87] on img at bounding box center [809, 87] width 9 height 9
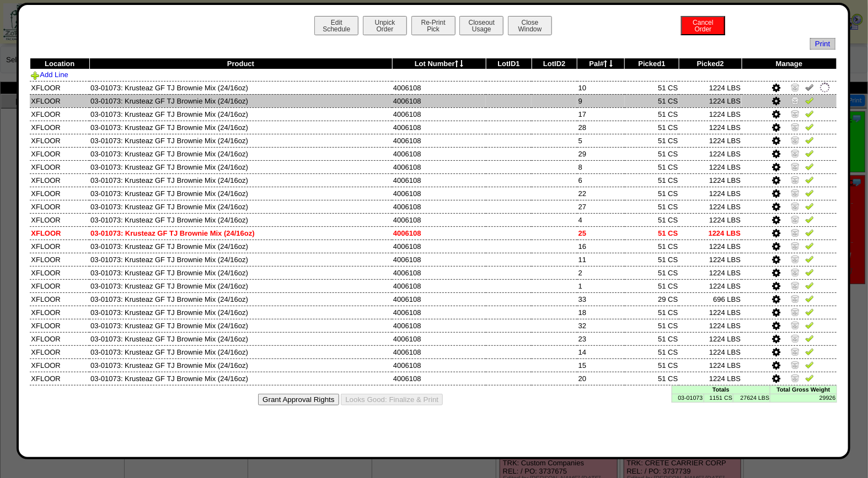
click at [813, 100] on img at bounding box center [809, 100] width 9 height 9
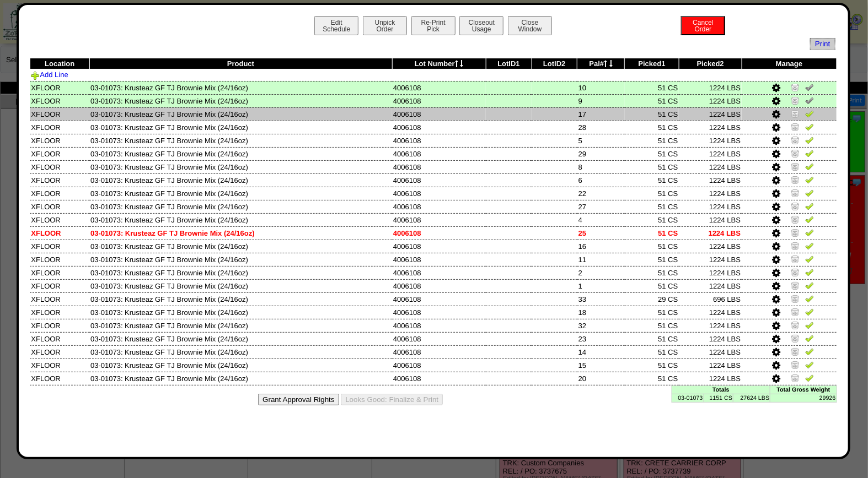
click at [808, 111] on img at bounding box center [809, 113] width 9 height 9
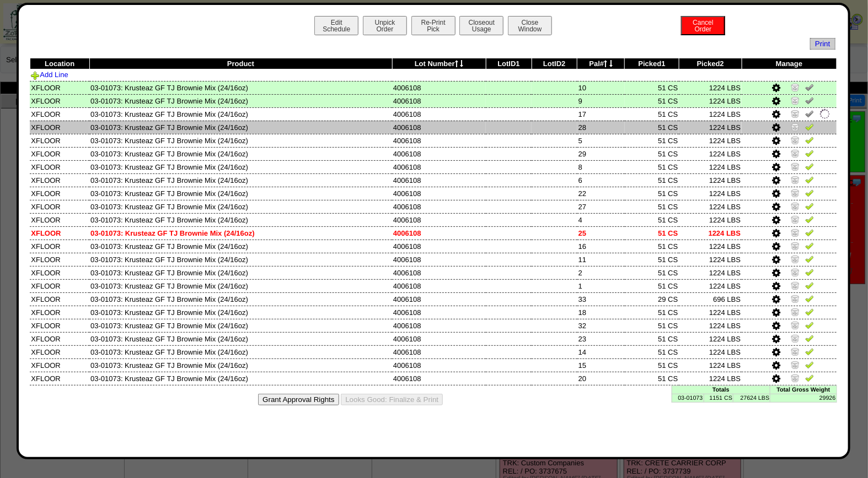
click at [812, 124] on img at bounding box center [809, 126] width 9 height 9
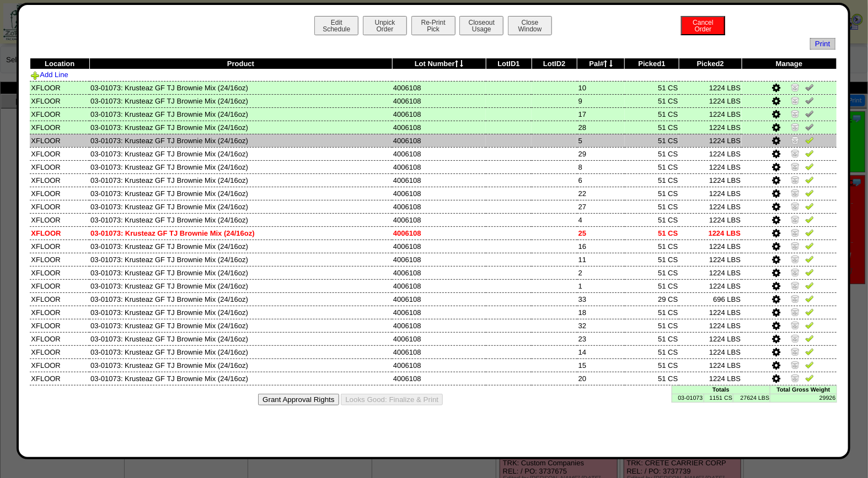
click at [811, 139] on img at bounding box center [809, 140] width 9 height 9
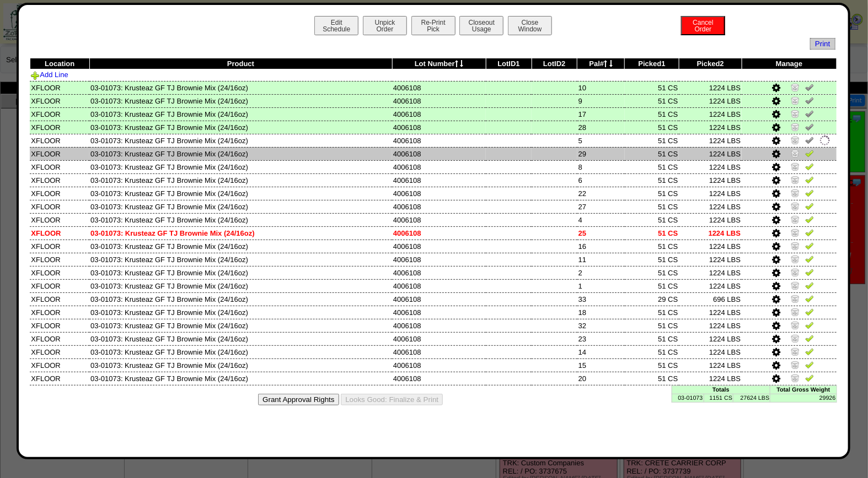
click at [809, 155] on img at bounding box center [809, 153] width 9 height 9
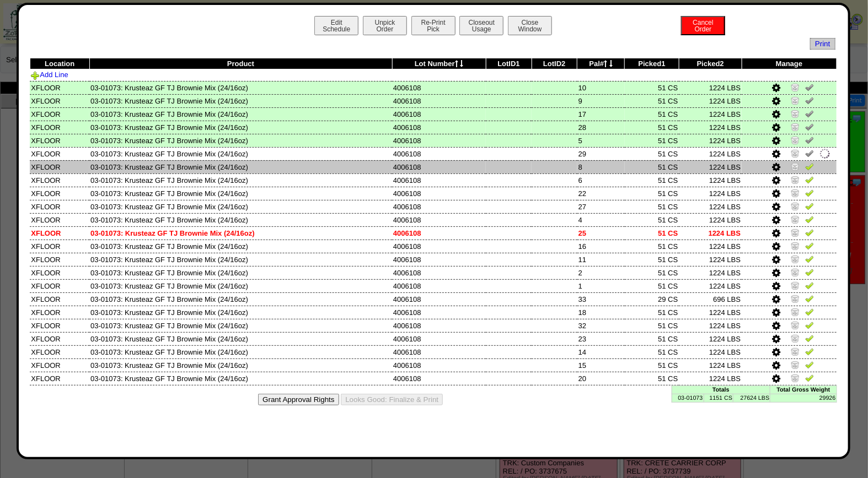
click at [809, 162] on img at bounding box center [809, 166] width 9 height 9
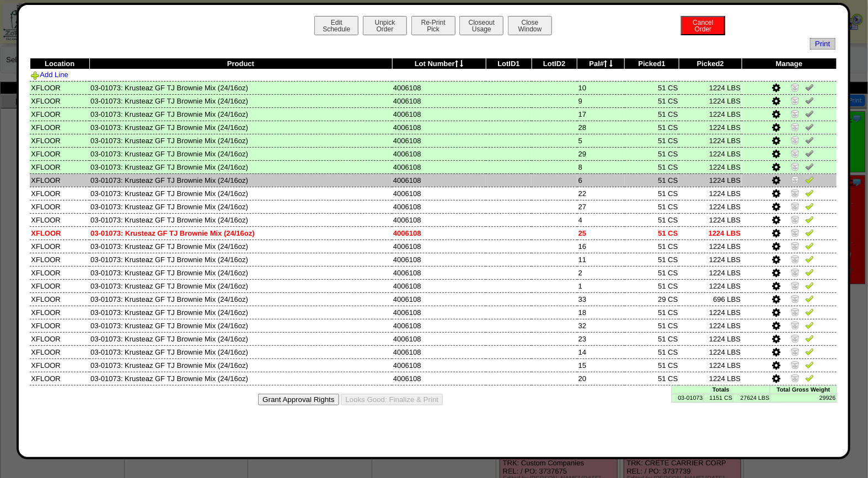
click at [811, 179] on img at bounding box center [809, 179] width 9 height 9
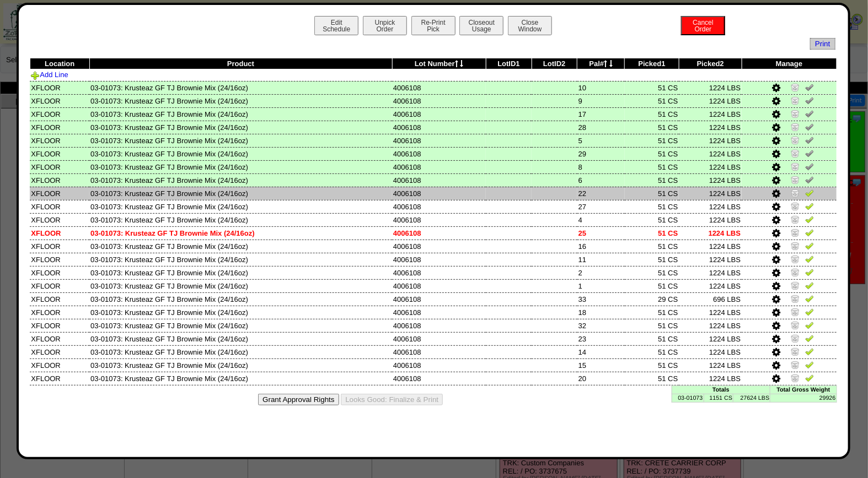
click at [809, 193] on img at bounding box center [809, 193] width 9 height 9
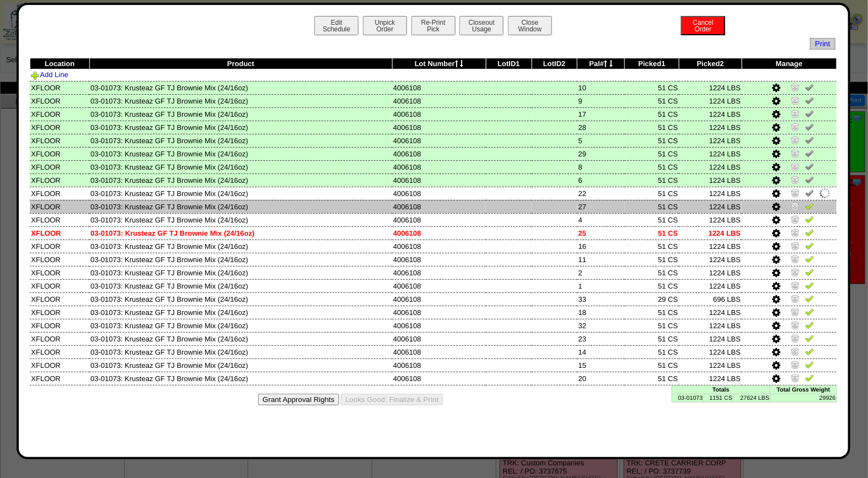
click at [811, 204] on img at bounding box center [809, 206] width 9 height 9
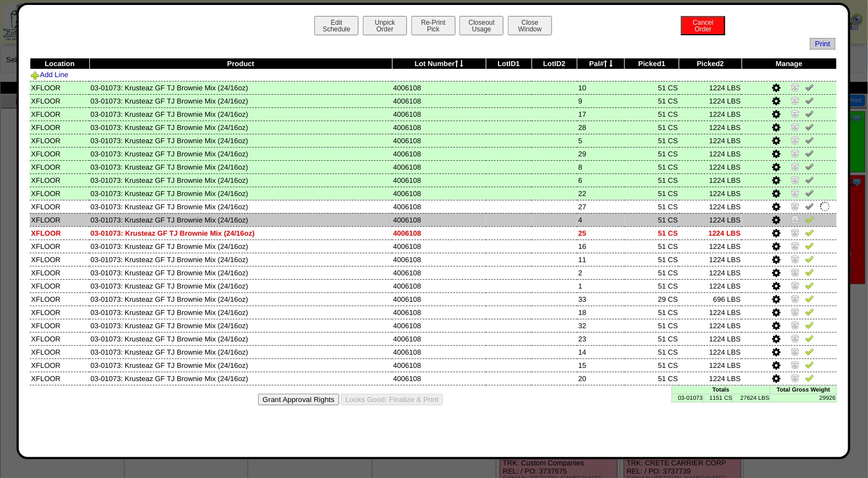
click at [811, 216] on img at bounding box center [809, 219] width 9 height 9
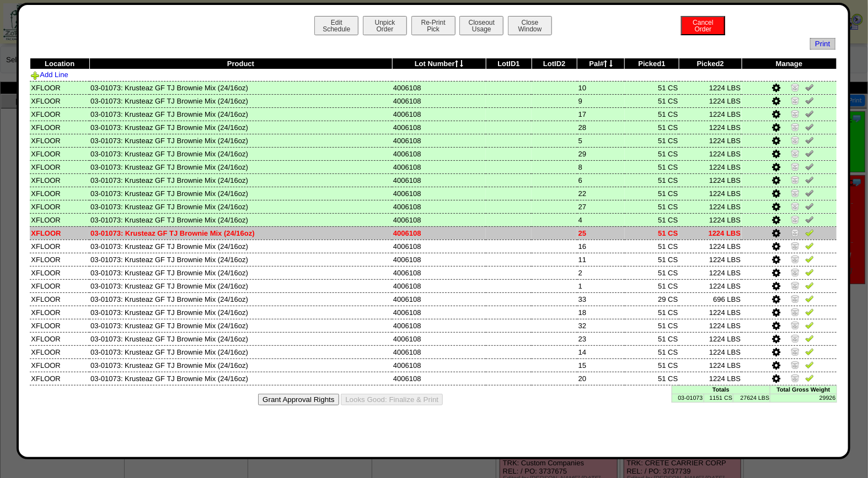
click at [812, 230] on img at bounding box center [809, 232] width 9 height 9
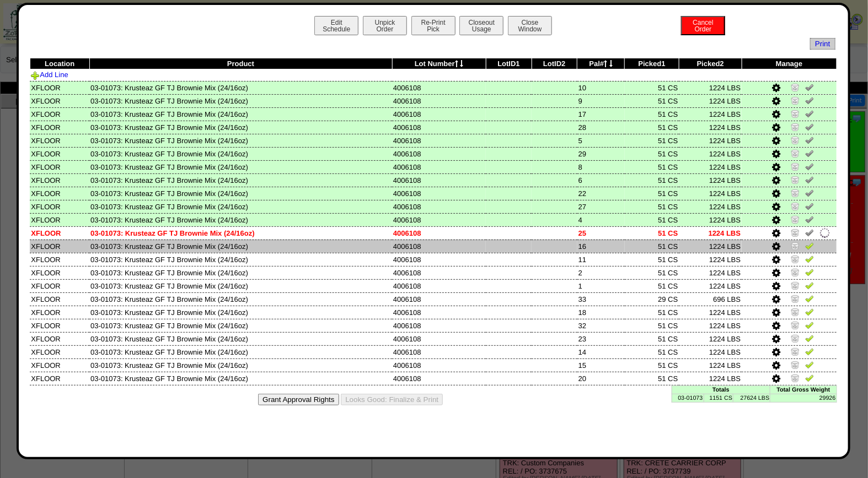
click at [808, 246] on img at bounding box center [809, 245] width 9 height 9
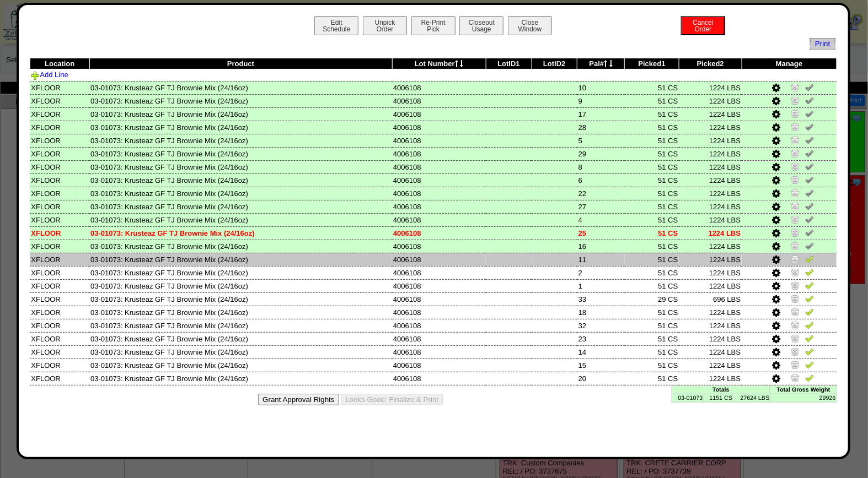
click at [811, 260] on img at bounding box center [809, 259] width 9 height 9
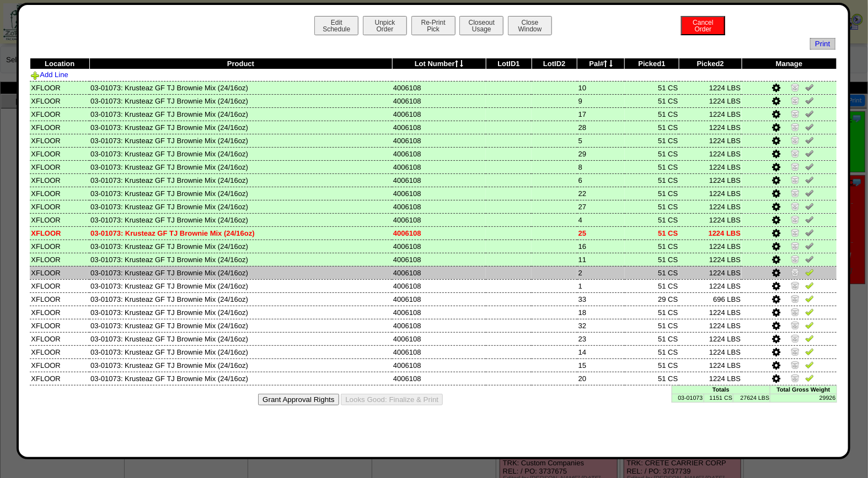
click at [812, 272] on img at bounding box center [809, 272] width 9 height 9
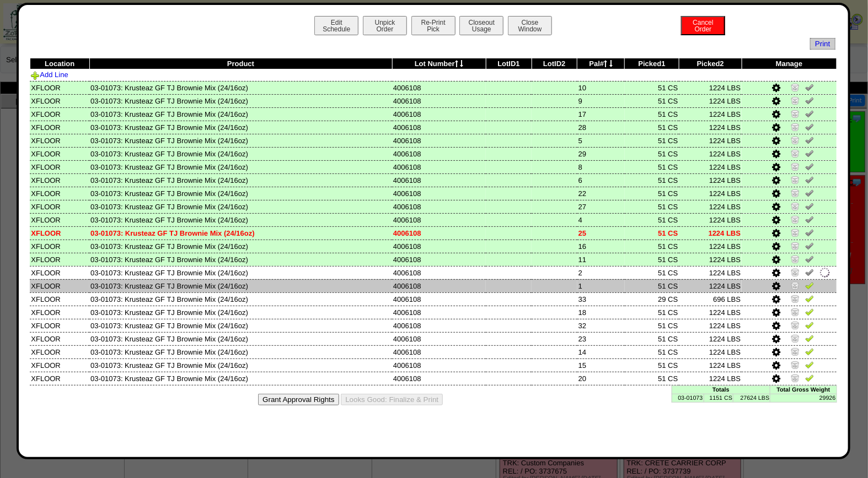
click at [811, 282] on img at bounding box center [809, 285] width 9 height 9
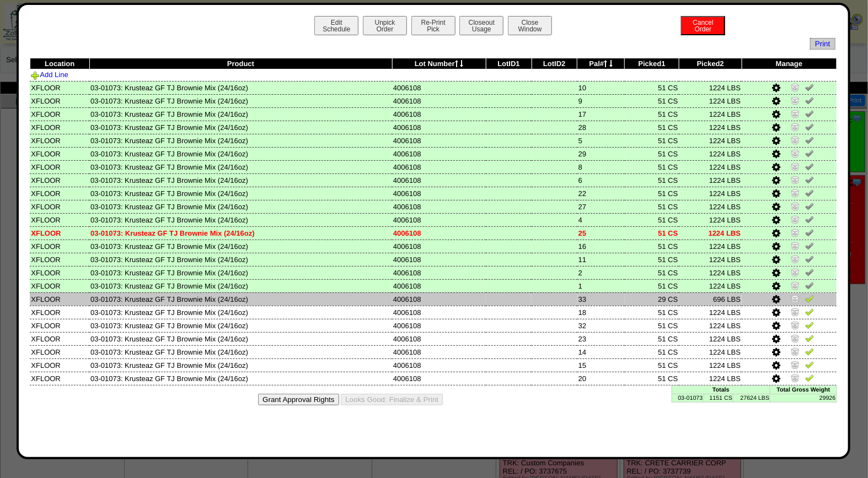
click at [811, 299] on img at bounding box center [809, 298] width 9 height 9
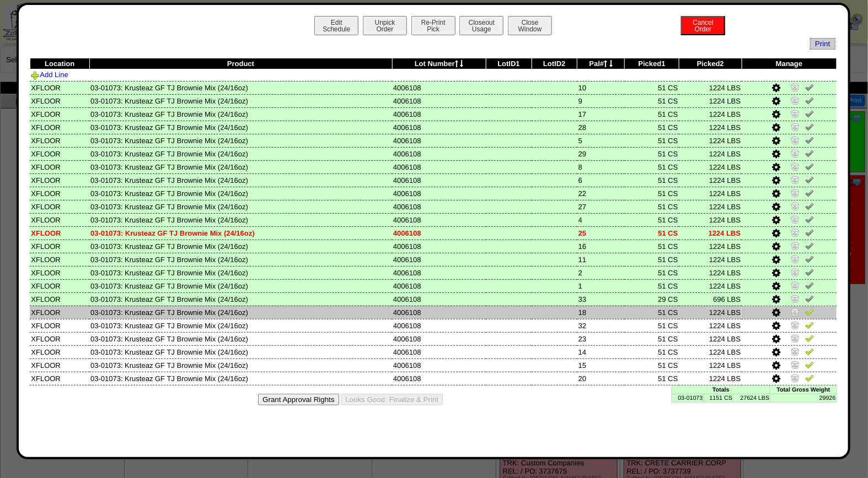
click at [811, 310] on img at bounding box center [809, 312] width 9 height 9
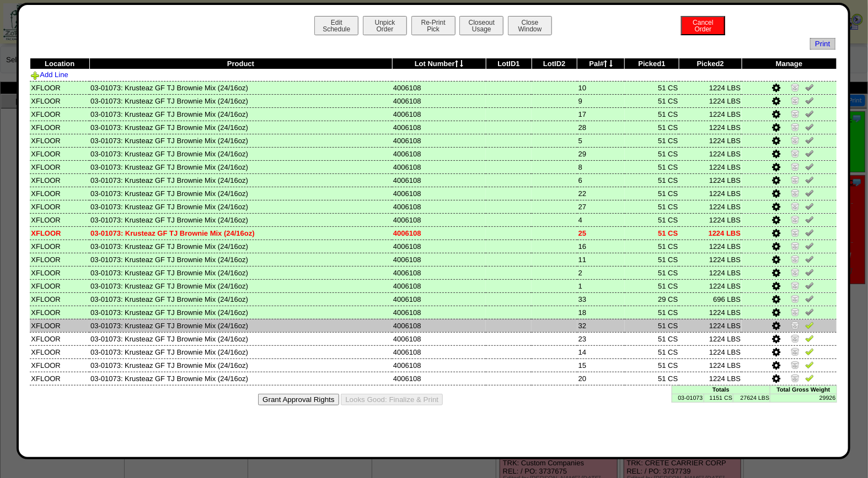
click at [812, 321] on img at bounding box center [809, 325] width 9 height 9
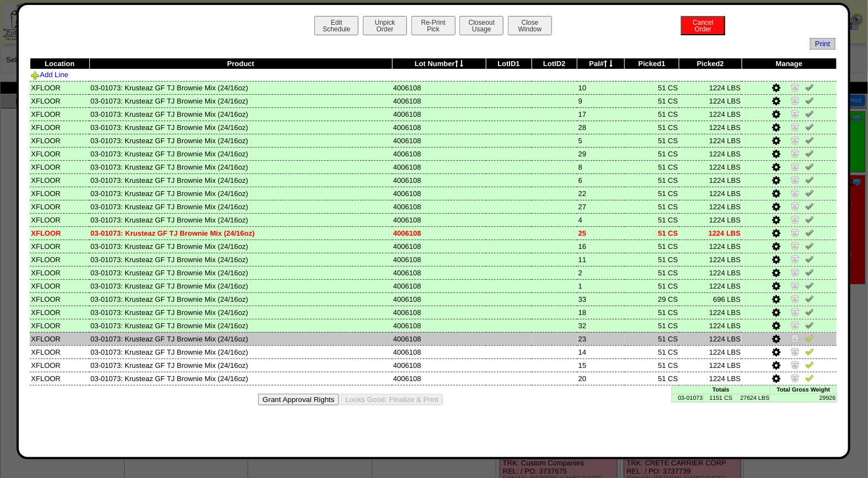
click at [811, 337] on img at bounding box center [809, 338] width 9 height 9
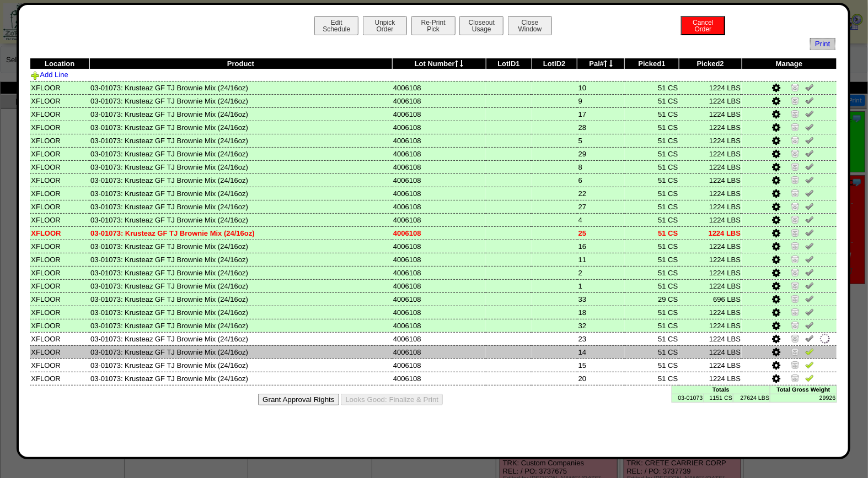
click at [811, 347] on img at bounding box center [809, 351] width 9 height 9
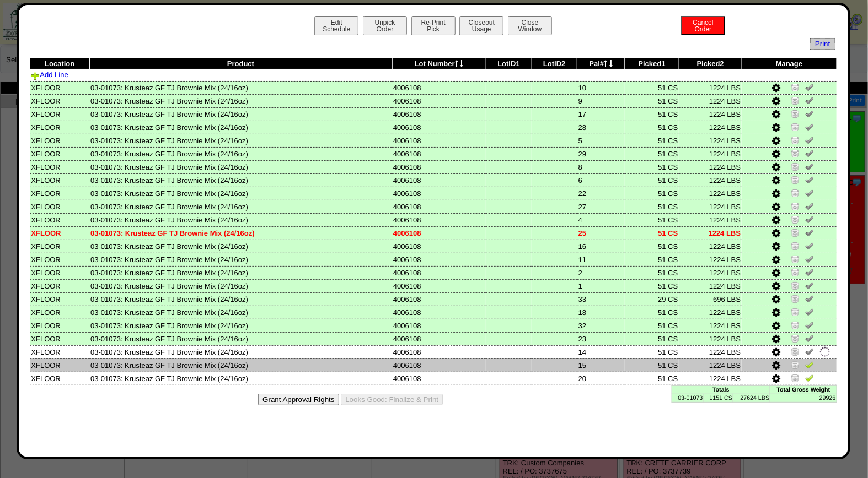
click at [811, 360] on img at bounding box center [809, 364] width 9 height 9
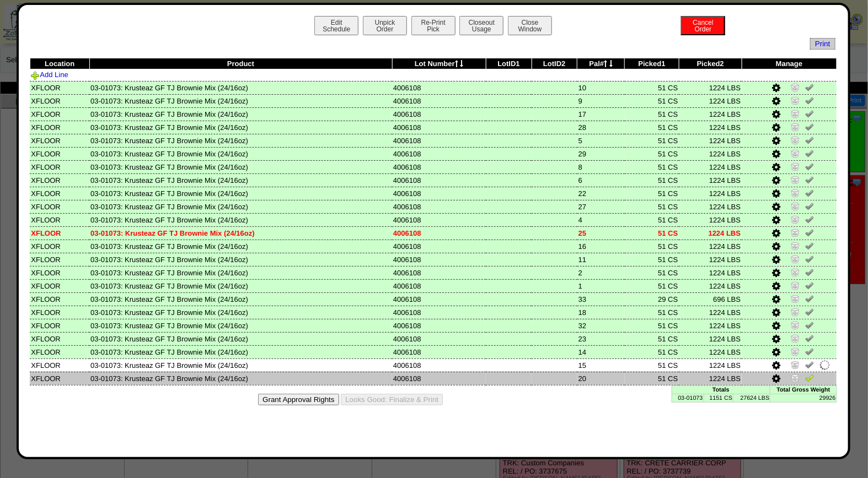
click at [808, 374] on img at bounding box center [809, 378] width 9 height 9
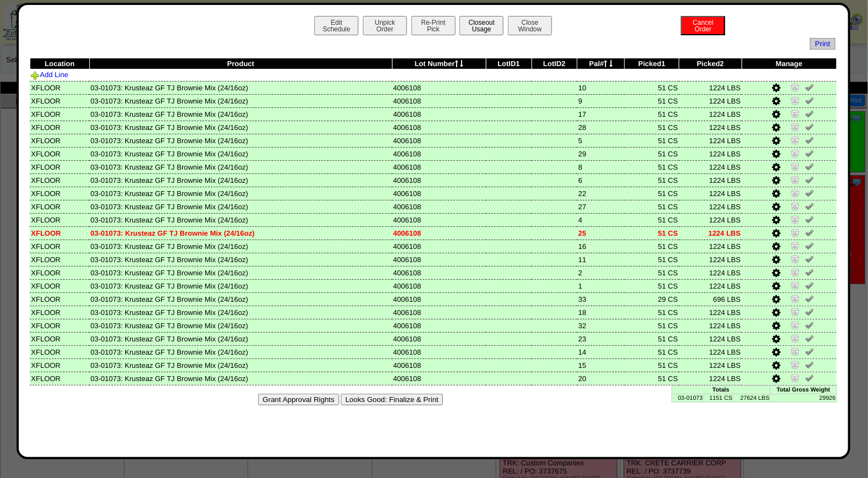
click at [489, 26] on button "Closeout Usage" at bounding box center [481, 25] width 44 height 19
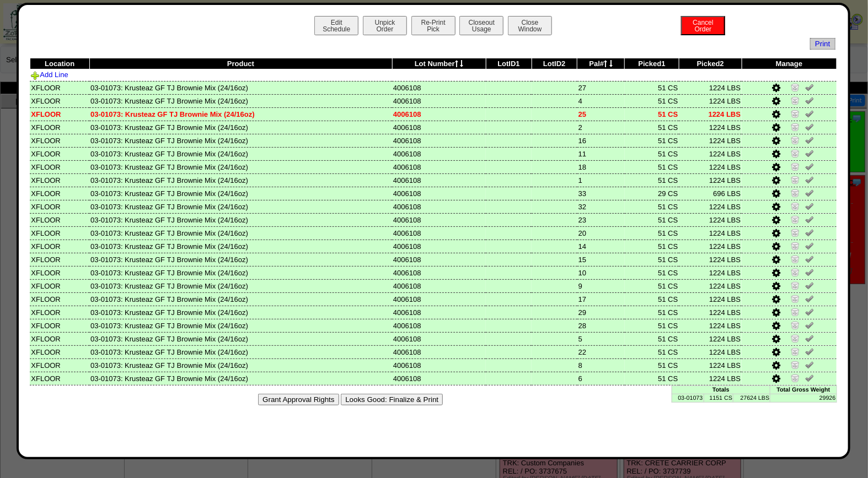
click at [386, 394] on button "Looks Good: Finalize & Print" at bounding box center [392, 400] width 102 height 12
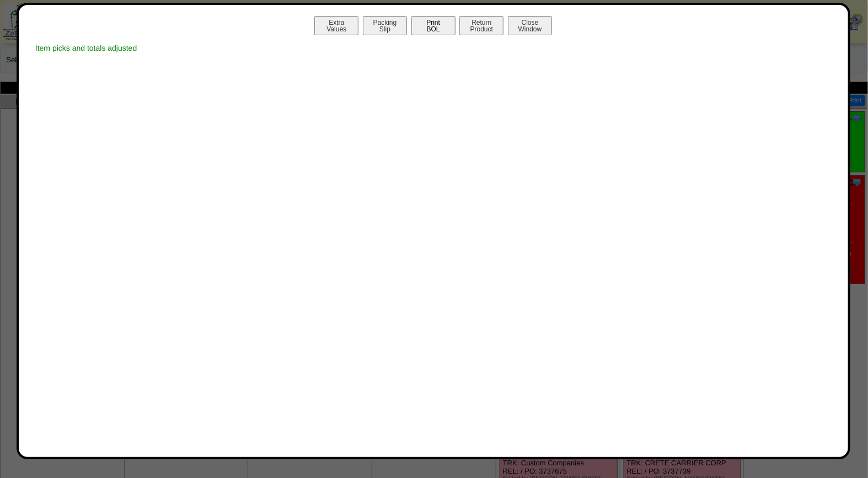
click at [432, 25] on button "Print BOL" at bounding box center [433, 25] width 44 height 19
